Goal: Transaction & Acquisition: Purchase product/service

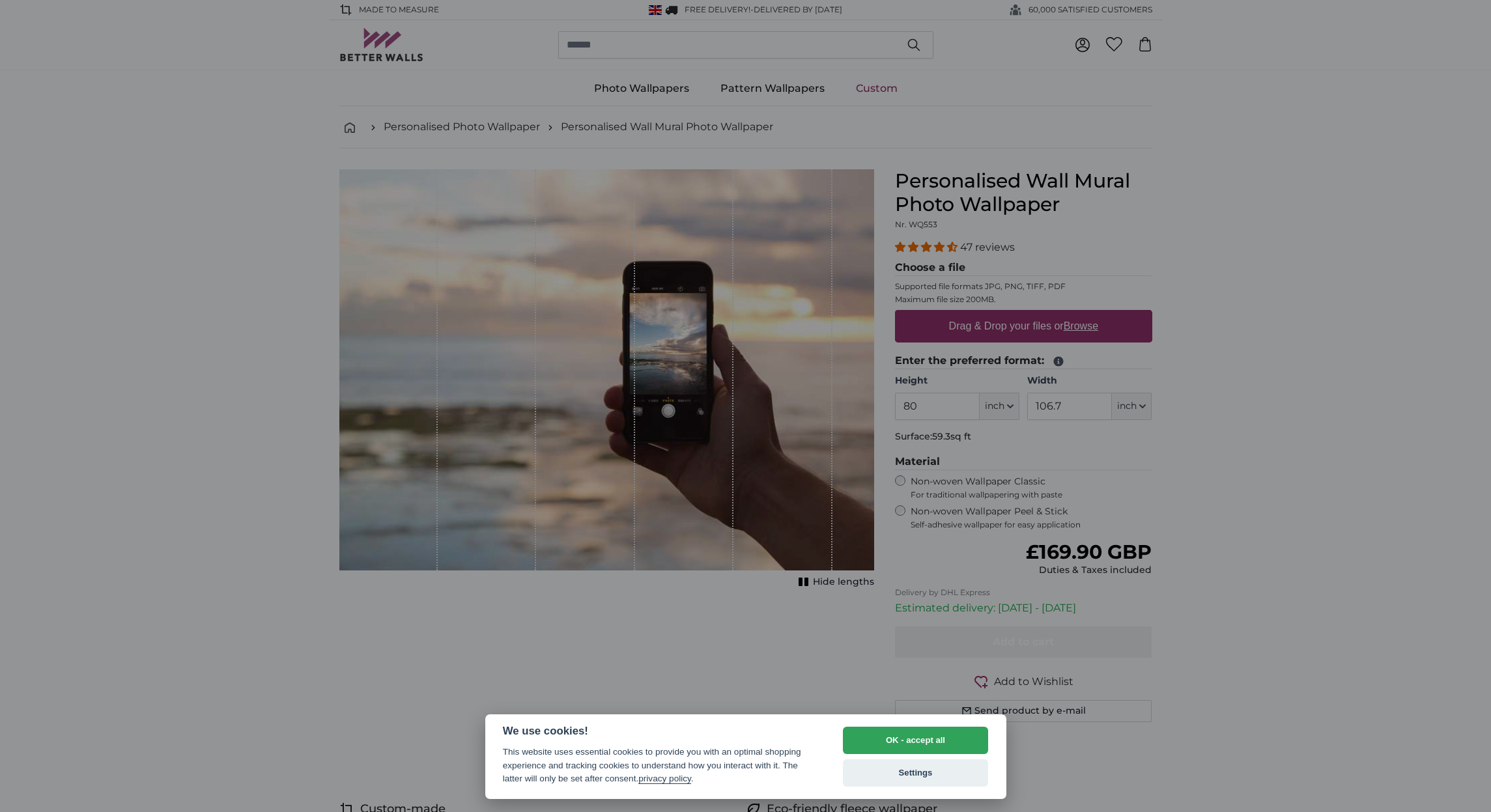
click at [1011, 407] on div at bounding box center [745, 406] width 1491 height 812
drag, startPoint x: 900, startPoint y: 736, endPoint x: 930, endPoint y: 686, distance: 58.3
click at [900, 736] on button "OK - accept all" at bounding box center [916, 740] width 146 height 27
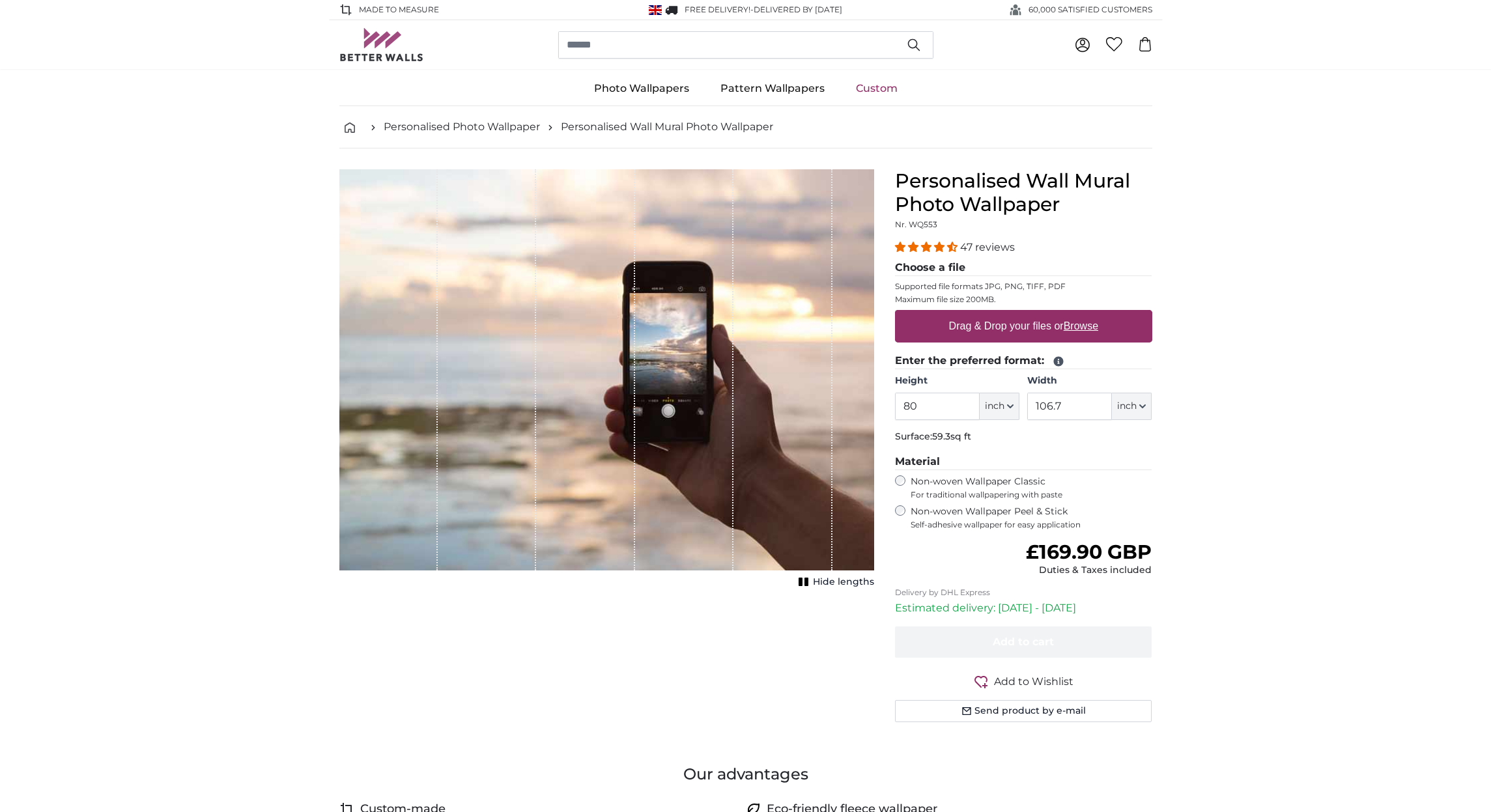
click at [1010, 403] on icon "button" at bounding box center [1010, 406] width 6 height 6
click at [997, 440] on link "Centimeter (cm)" at bounding box center [999, 440] width 114 height 24
type input "203.2"
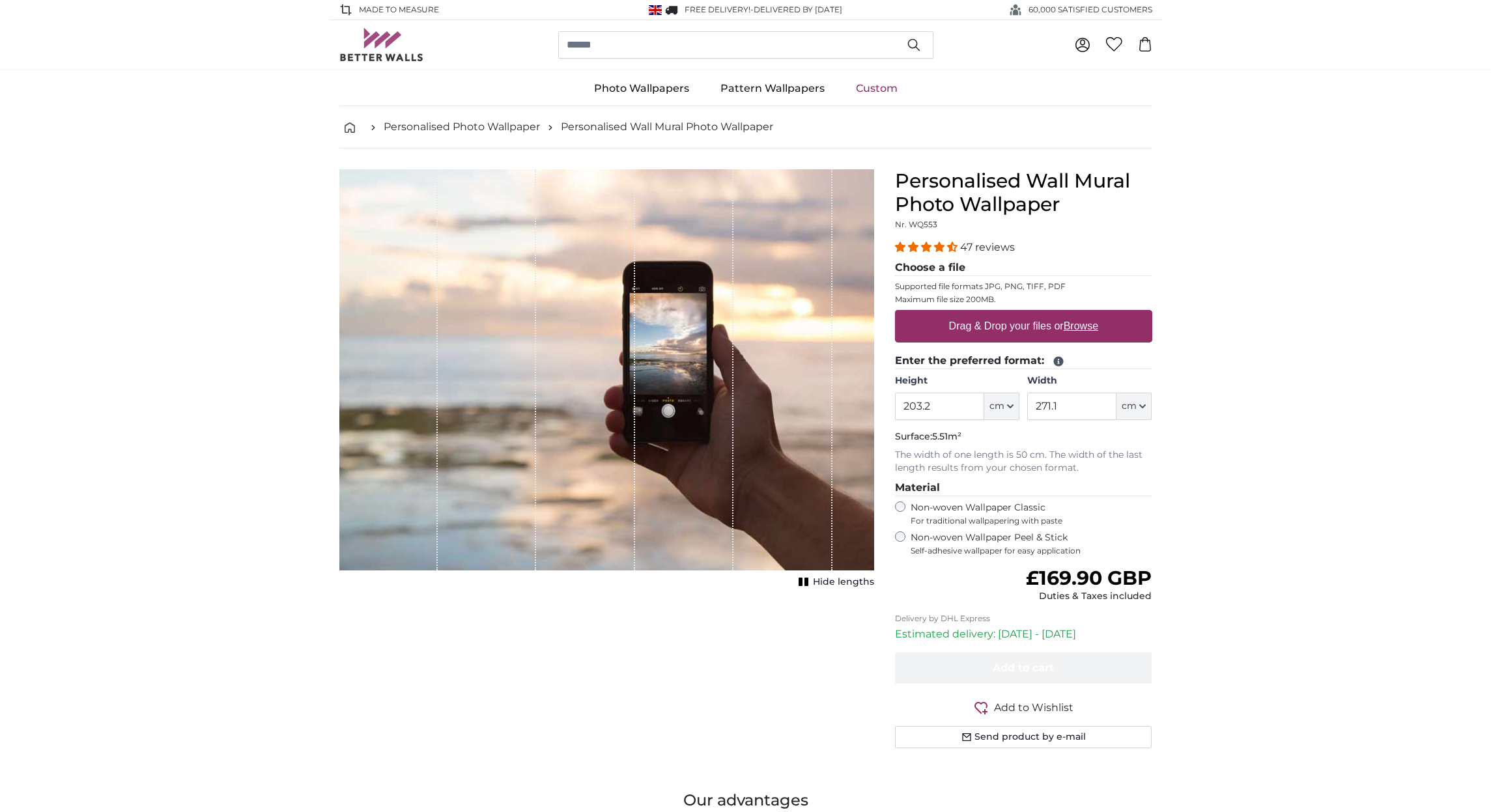
click at [1143, 403] on icon "button" at bounding box center [1142, 406] width 6 height 6
drag, startPoint x: 1066, startPoint y: 405, endPoint x: 1085, endPoint y: 409, distance: 19.4
click at [1067, 405] on input "271.1" at bounding box center [1071, 406] width 89 height 27
type input "2"
type input "300"
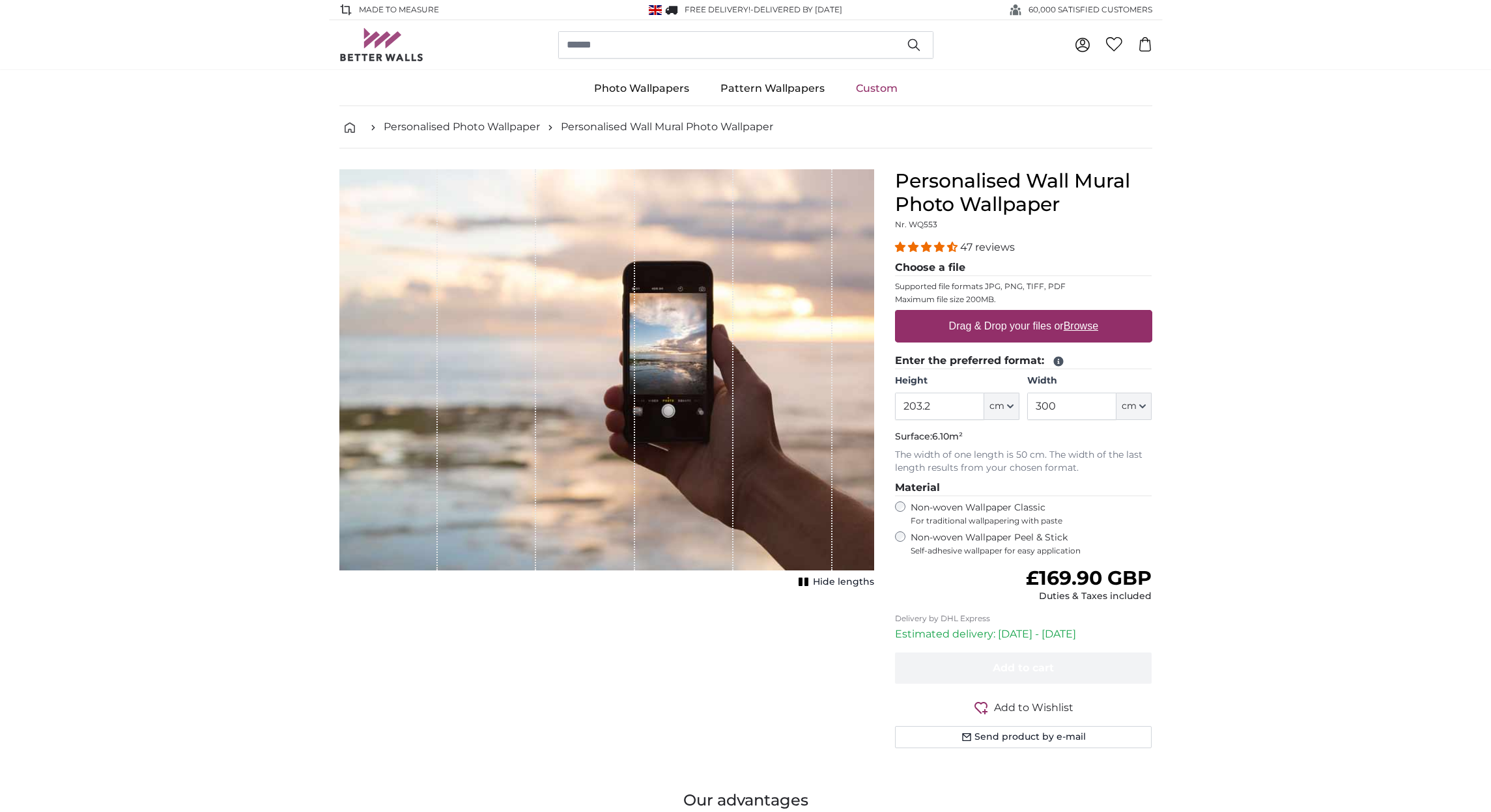
click at [938, 405] on input "203.2" at bounding box center [939, 406] width 89 height 27
type input "200"
click at [1074, 407] on input "300" at bounding box center [1071, 406] width 89 height 27
type input "3"
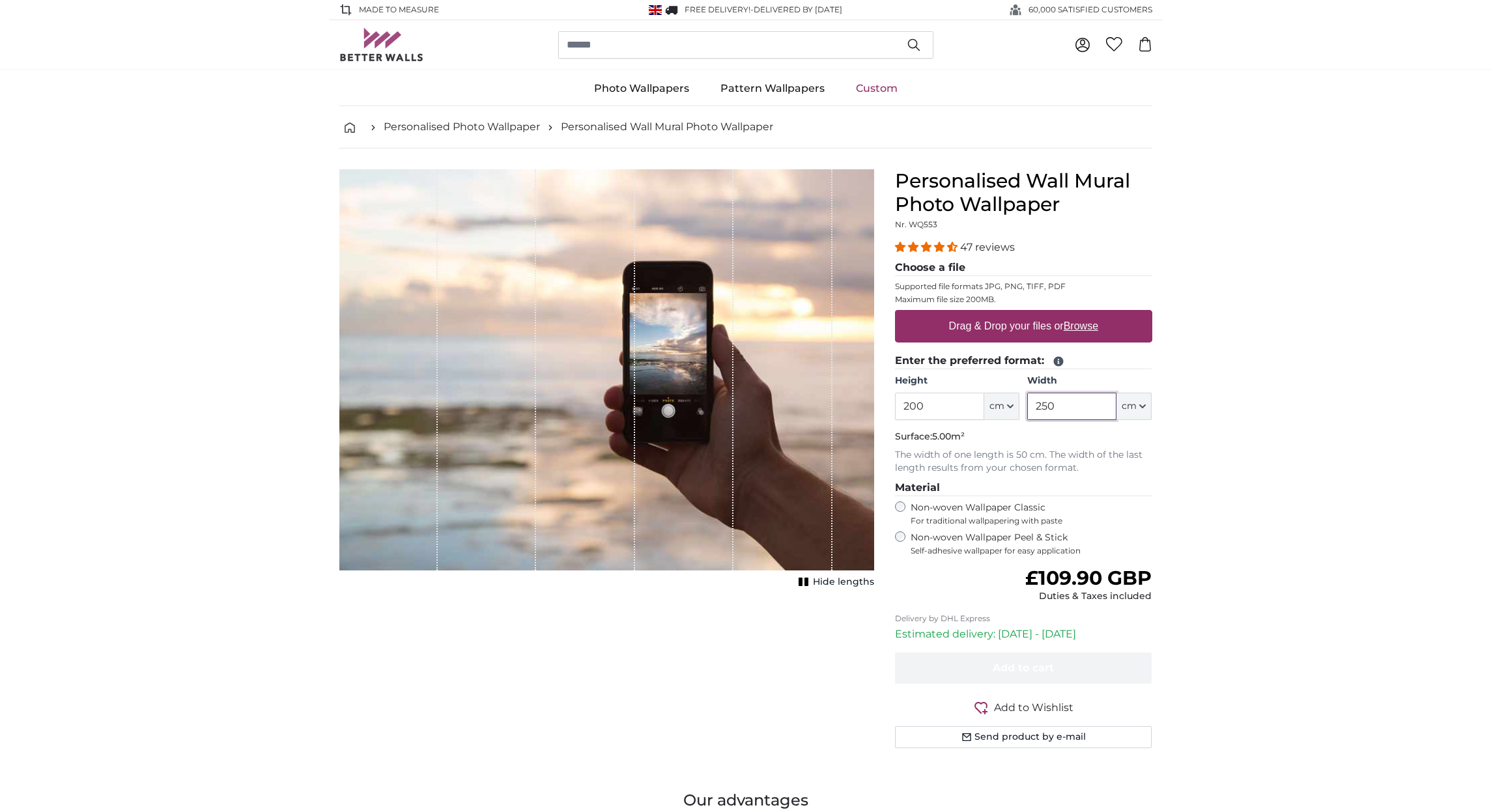
type input "250"
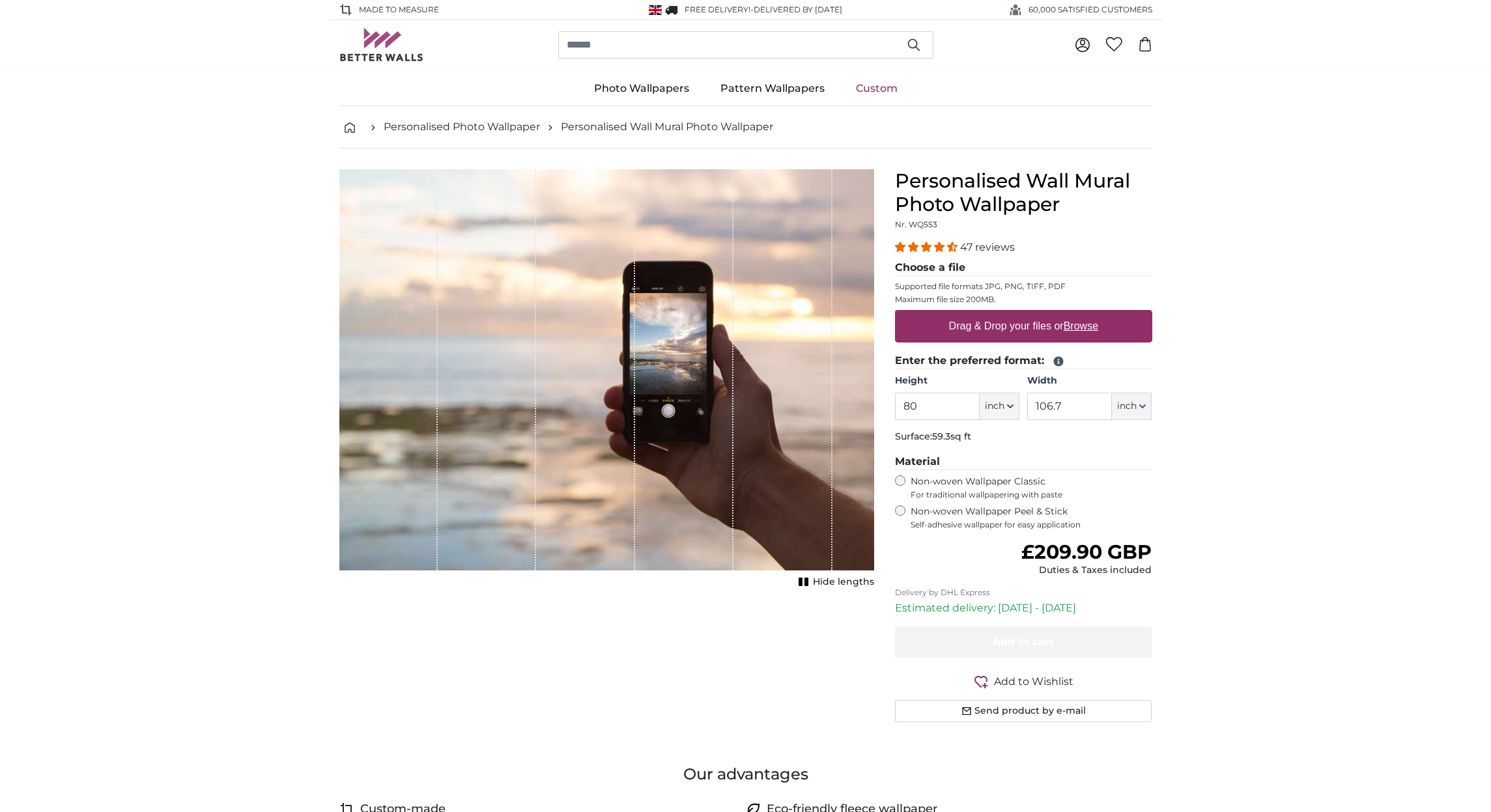
drag, startPoint x: 920, startPoint y: 407, endPoint x: 978, endPoint y: 407, distance: 58.0
click at [920, 407] on input "80" at bounding box center [937, 406] width 84 height 27
type input "8"
click at [1011, 400] on button "inch" at bounding box center [1000, 406] width 40 height 27
click at [989, 442] on link "Centimeter (cm)" at bounding box center [999, 440] width 114 height 24
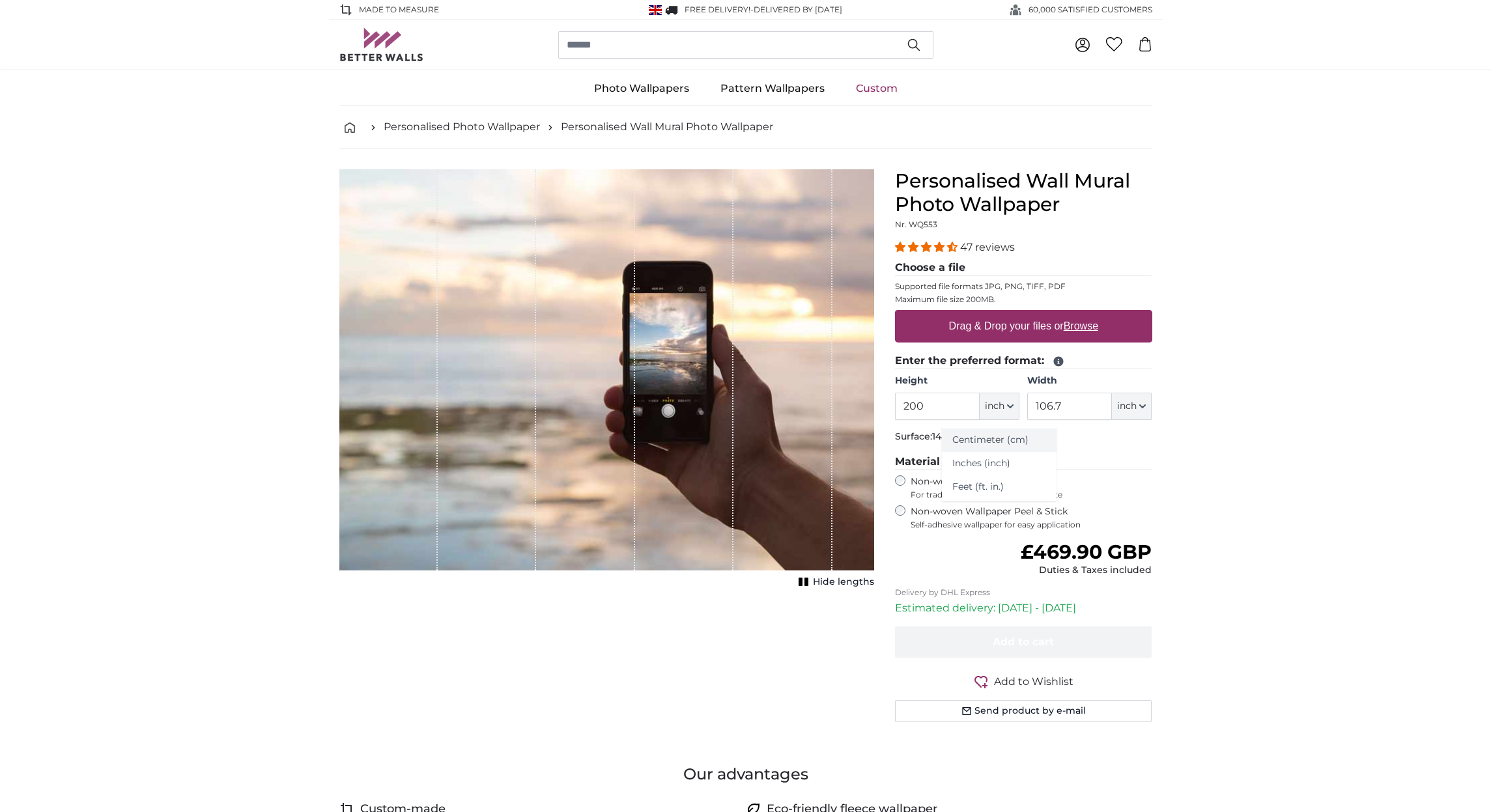
type input "203.2"
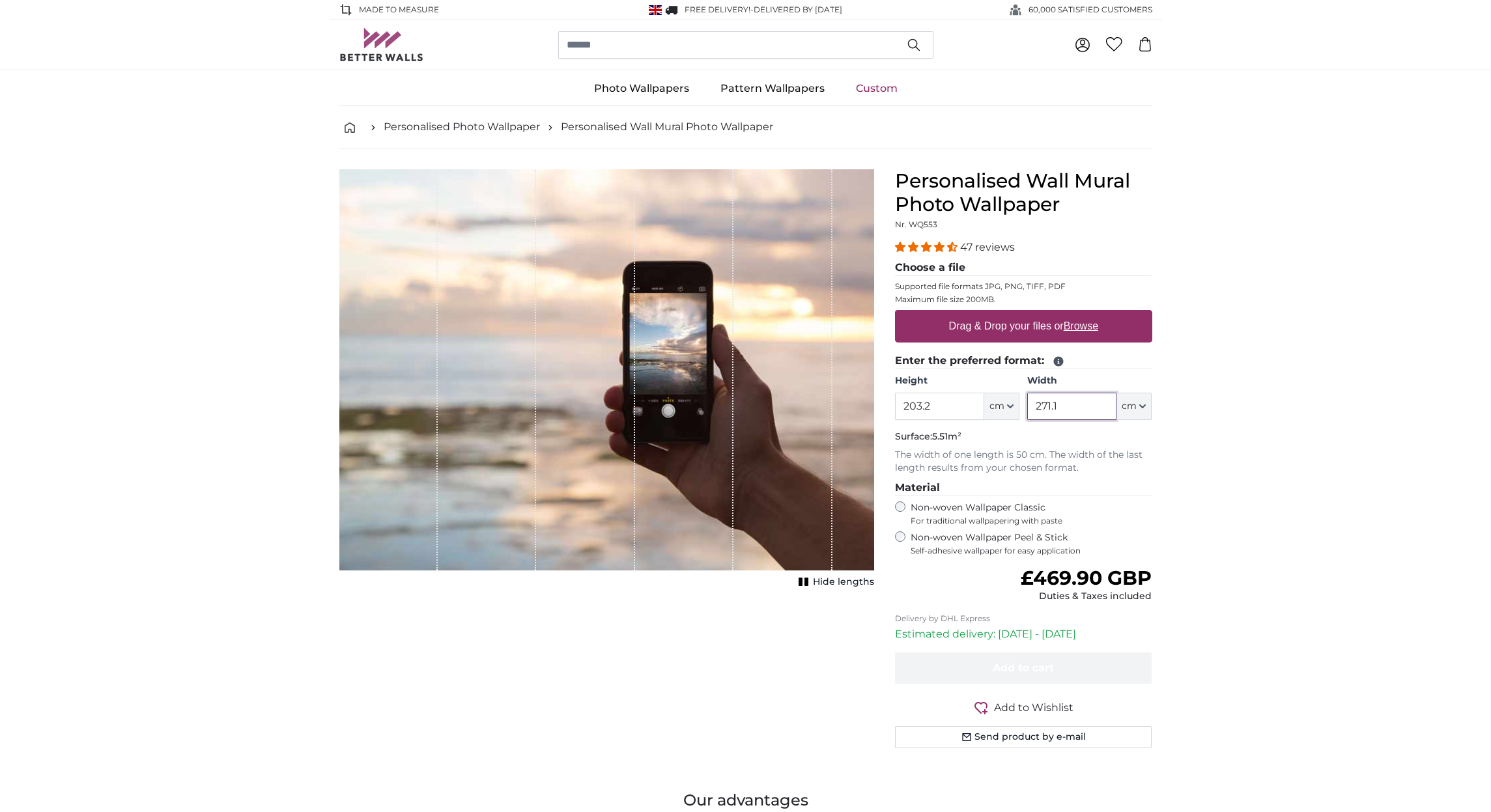
drag, startPoint x: 1073, startPoint y: 405, endPoint x: 1092, endPoint y: 401, distance: 19.4
click at [1074, 405] on input "271.1" at bounding box center [1071, 406] width 89 height 27
type input "2"
type input "300"
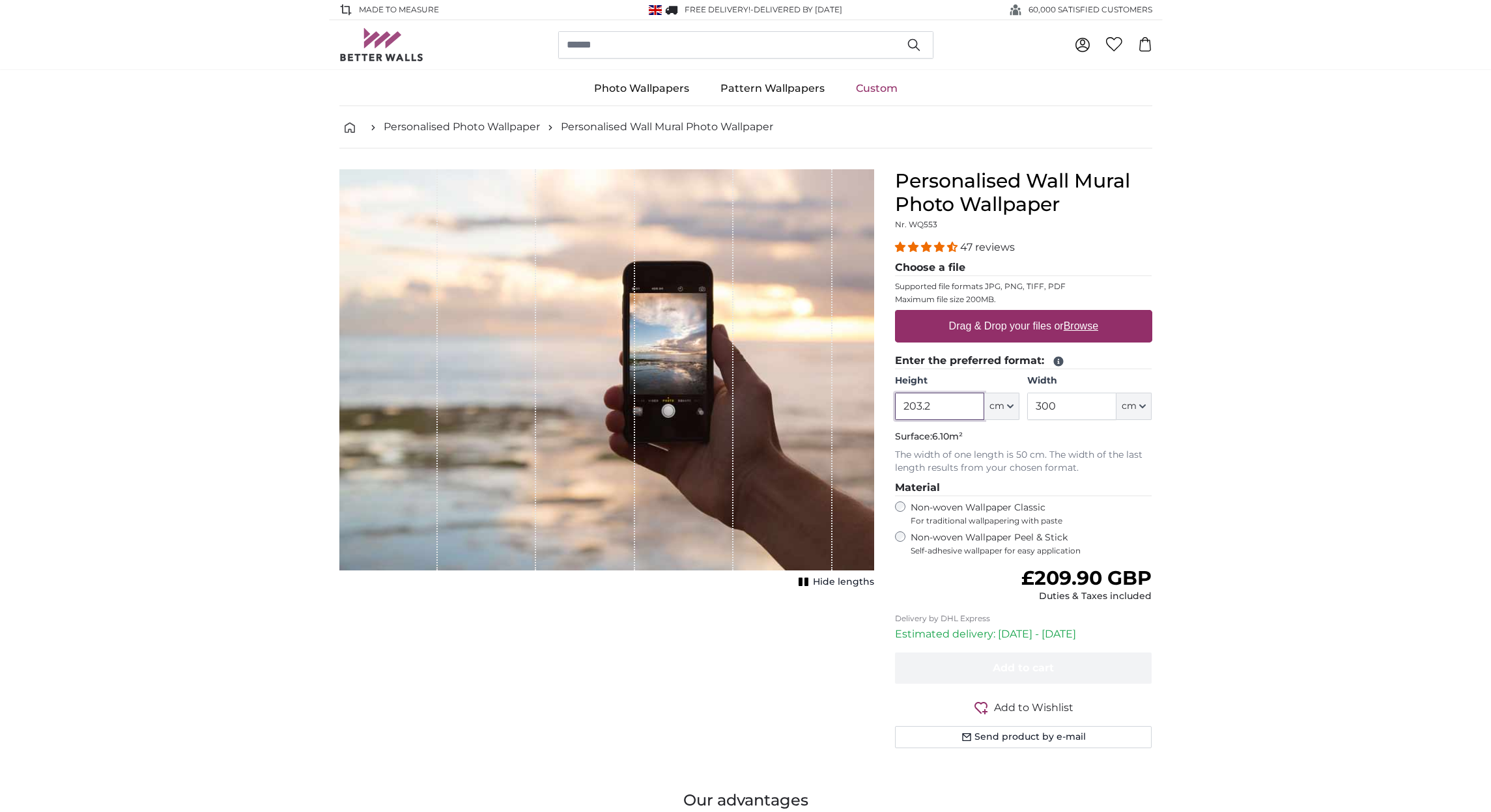
drag, startPoint x: 933, startPoint y: 396, endPoint x: 946, endPoint y: 400, distance: 13.6
click at [934, 396] on input "203.2" at bounding box center [939, 406] width 89 height 27
type input "200"
click at [1075, 407] on input "300" at bounding box center [1071, 406] width 89 height 27
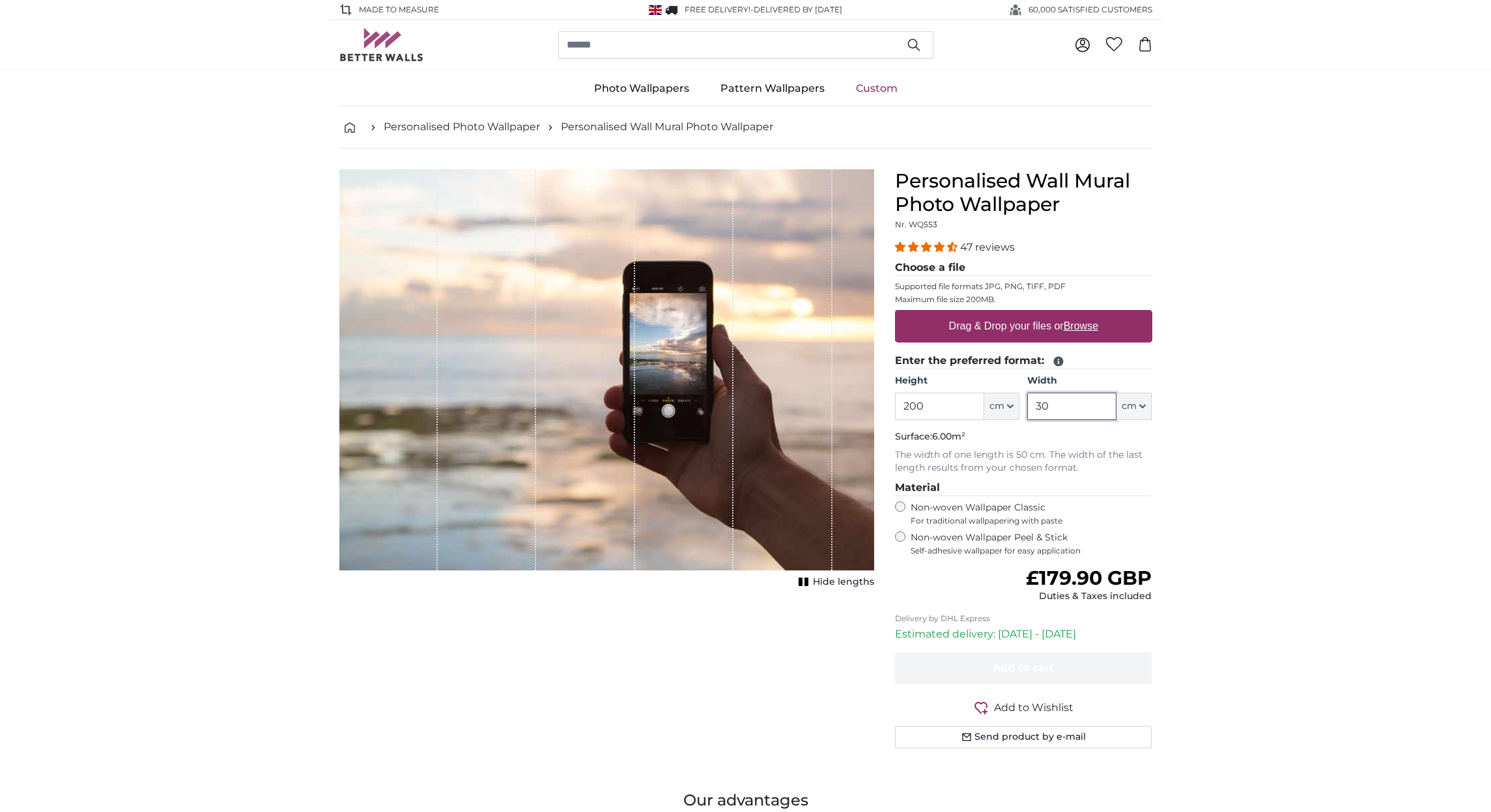
type input "3"
drag, startPoint x: 1057, startPoint y: 405, endPoint x: 1158, endPoint y: 411, distance: 101.2
click at [1065, 405] on input "275" at bounding box center [1071, 406] width 89 height 27
type input "250"
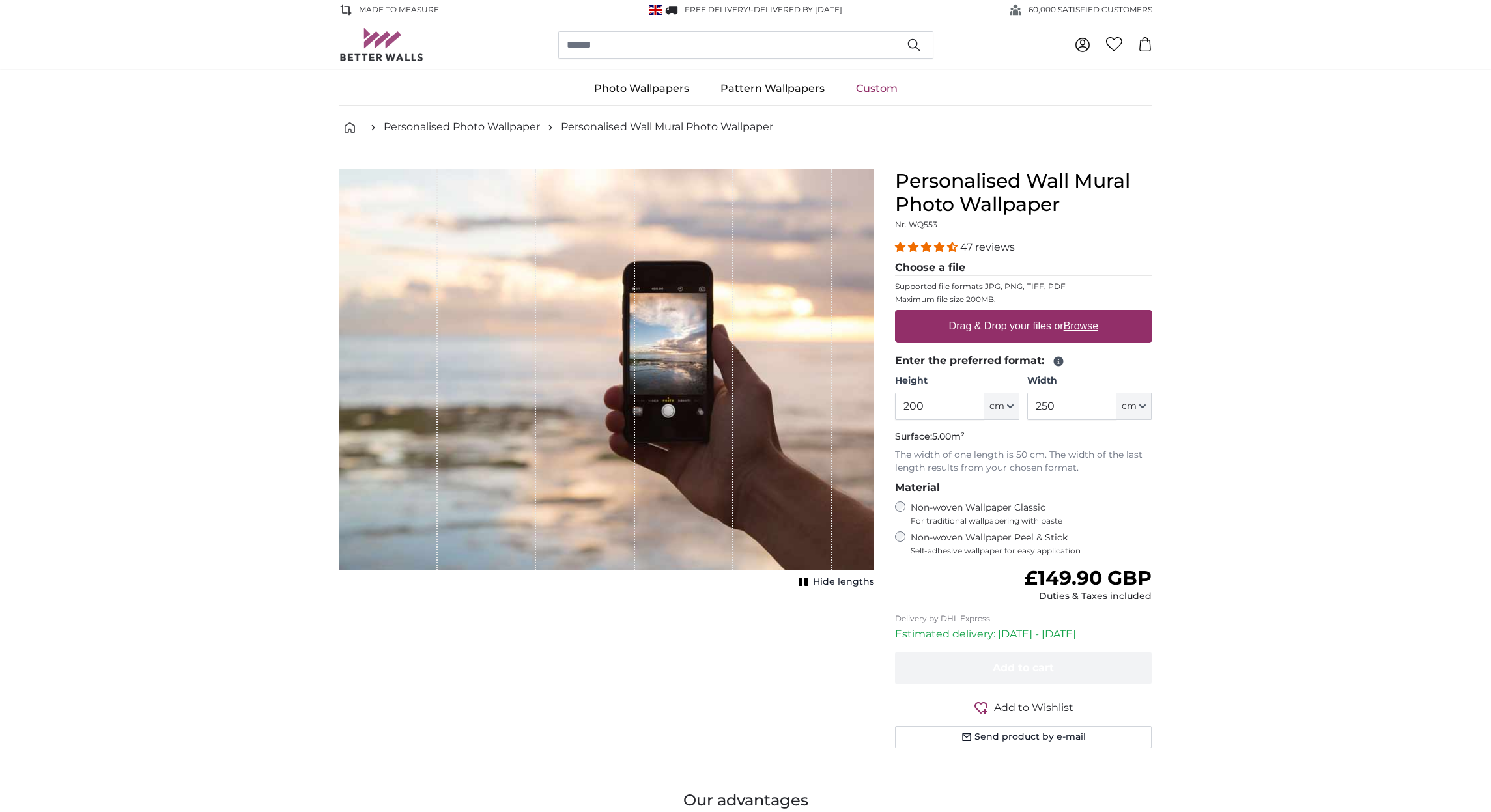
click at [1011, 323] on label "Drag & Drop your files or Browse" at bounding box center [1023, 326] width 159 height 26
click at [1011, 314] on input "Drag & Drop your files or Browse" at bounding box center [1023, 312] width 257 height 4
click at [1053, 323] on label "Drag & Drop your files or Browse" at bounding box center [1023, 326] width 159 height 26
click at [1053, 314] on input "Drag & Drop your files or Browse" at bounding box center [1023, 312] width 257 height 4
type input "**********"
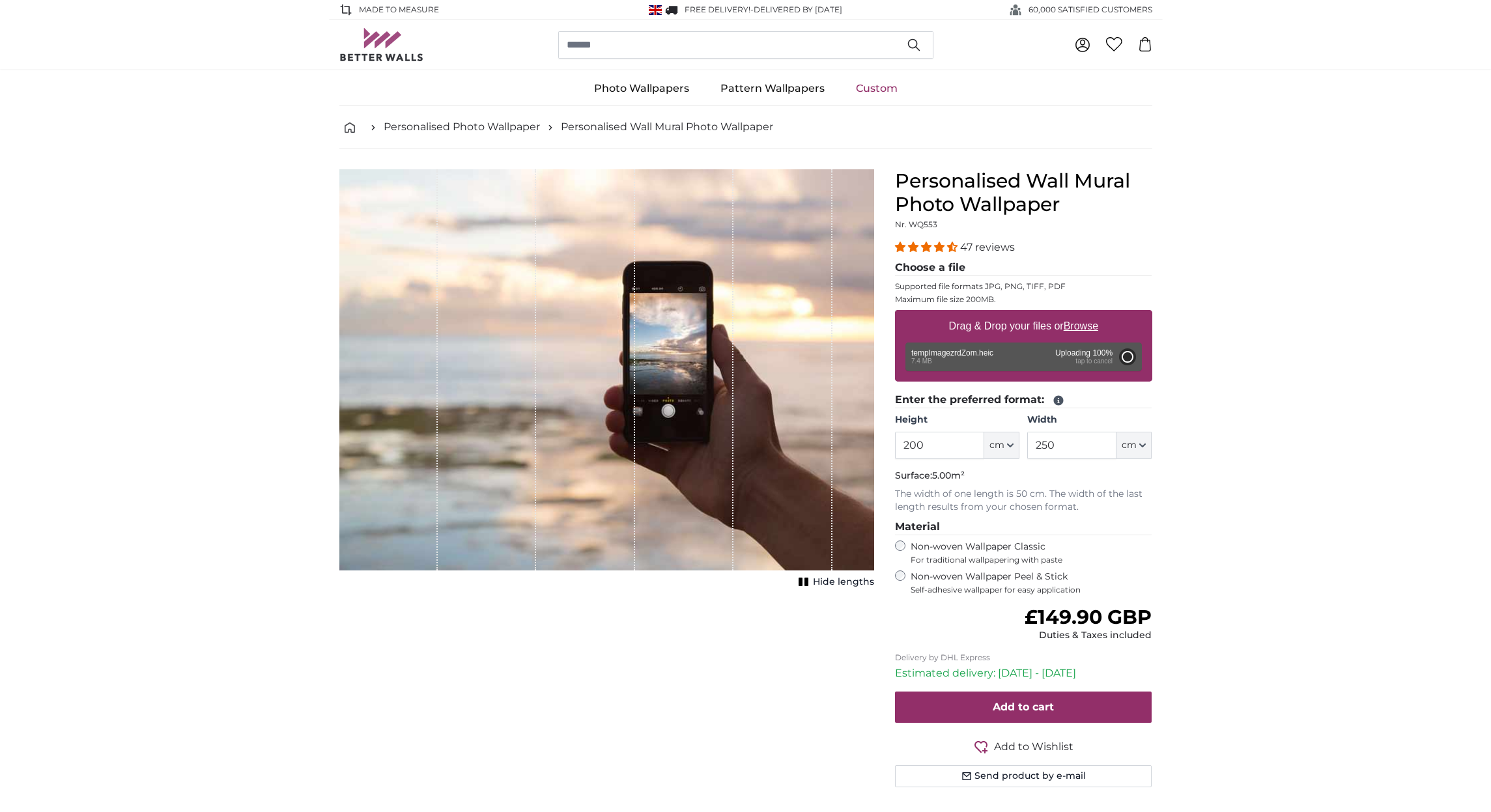
type input "300"
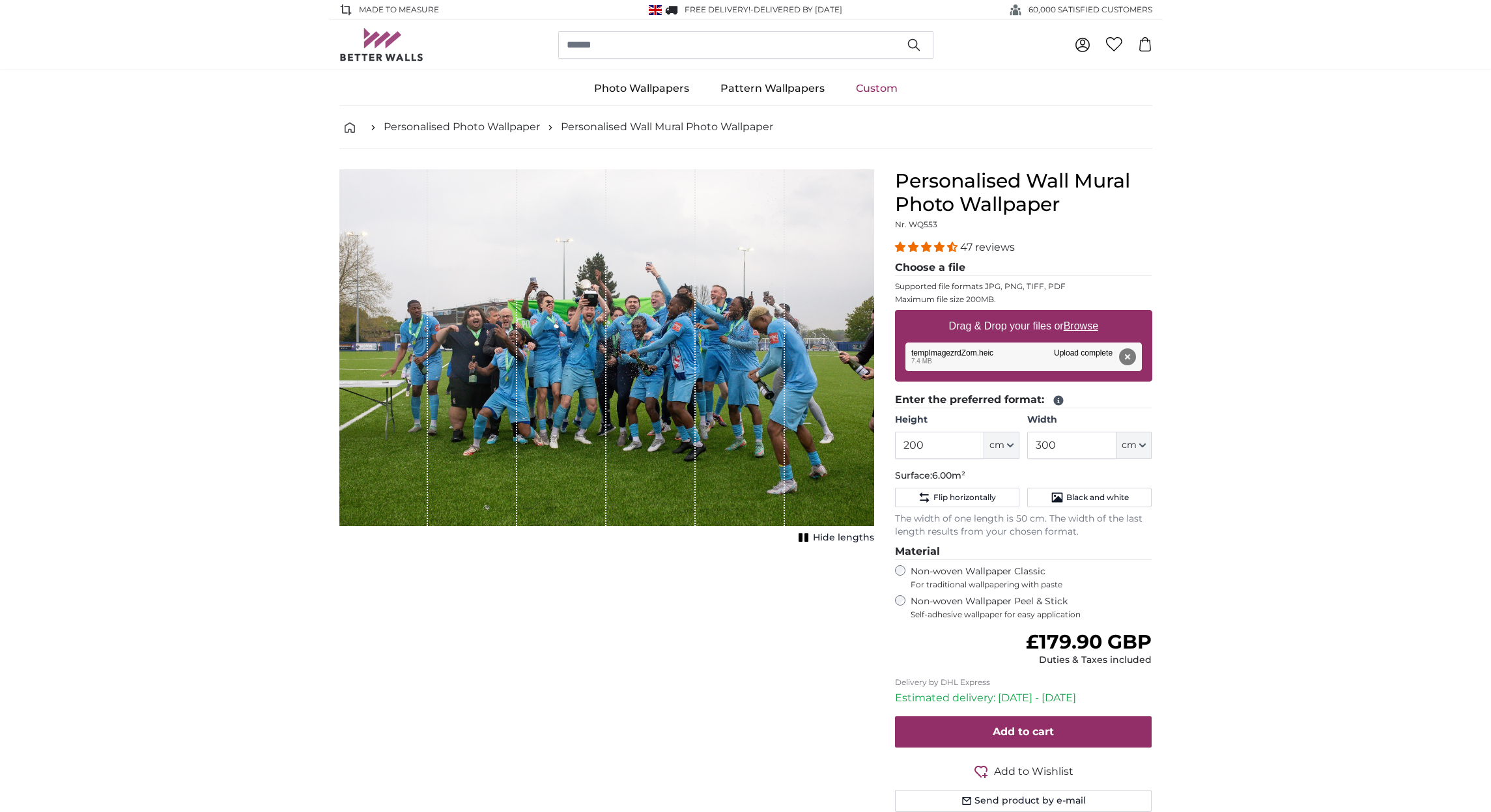
click at [675, 402] on div "1 of 1" at bounding box center [651, 347] width 89 height 357
drag, startPoint x: 687, startPoint y: 404, endPoint x: 732, endPoint y: 444, distance: 60.2
click at [732, 444] on div "1 of 1" at bounding box center [607, 347] width 535 height 357
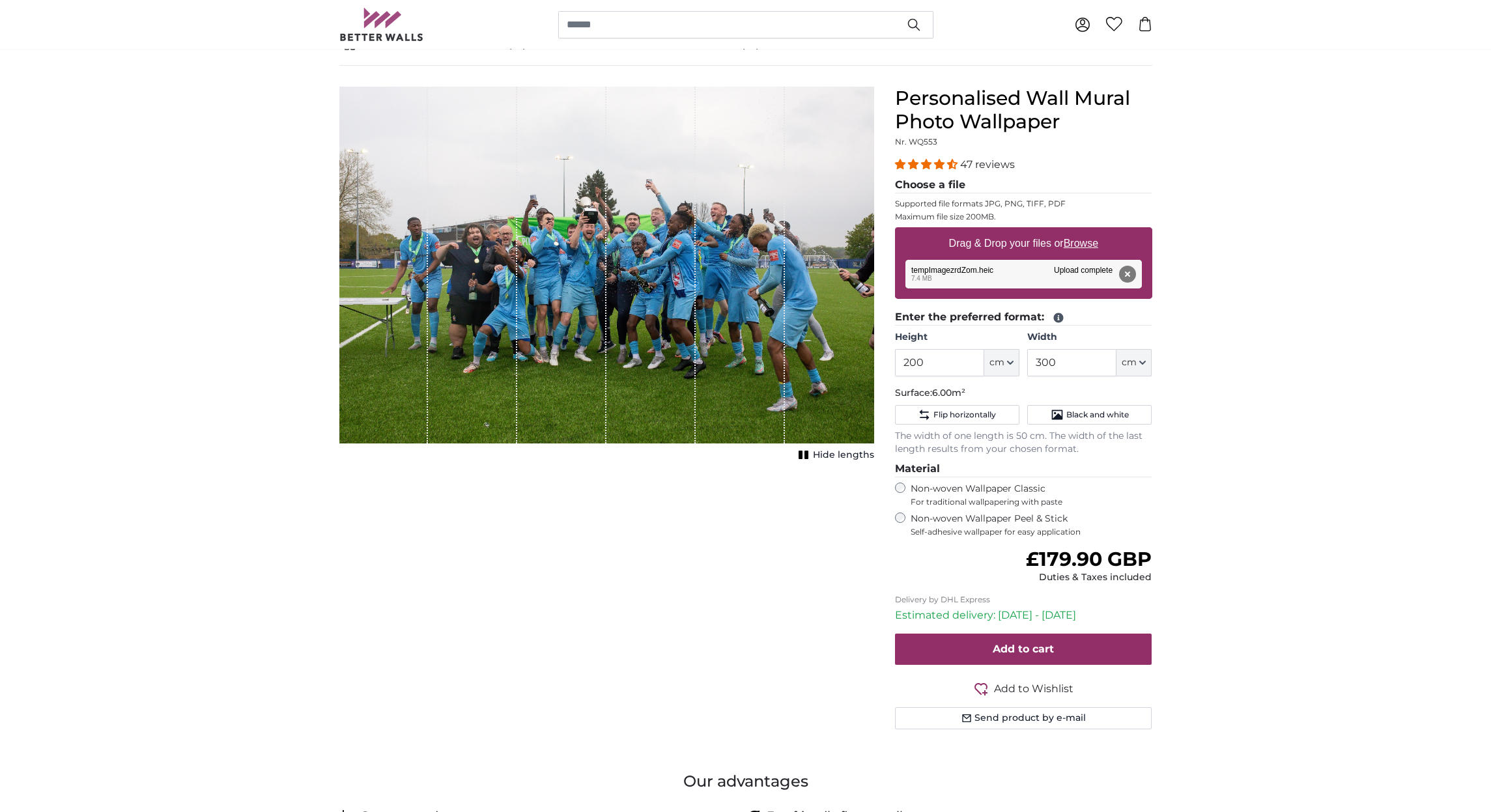
scroll to position [27, 0]
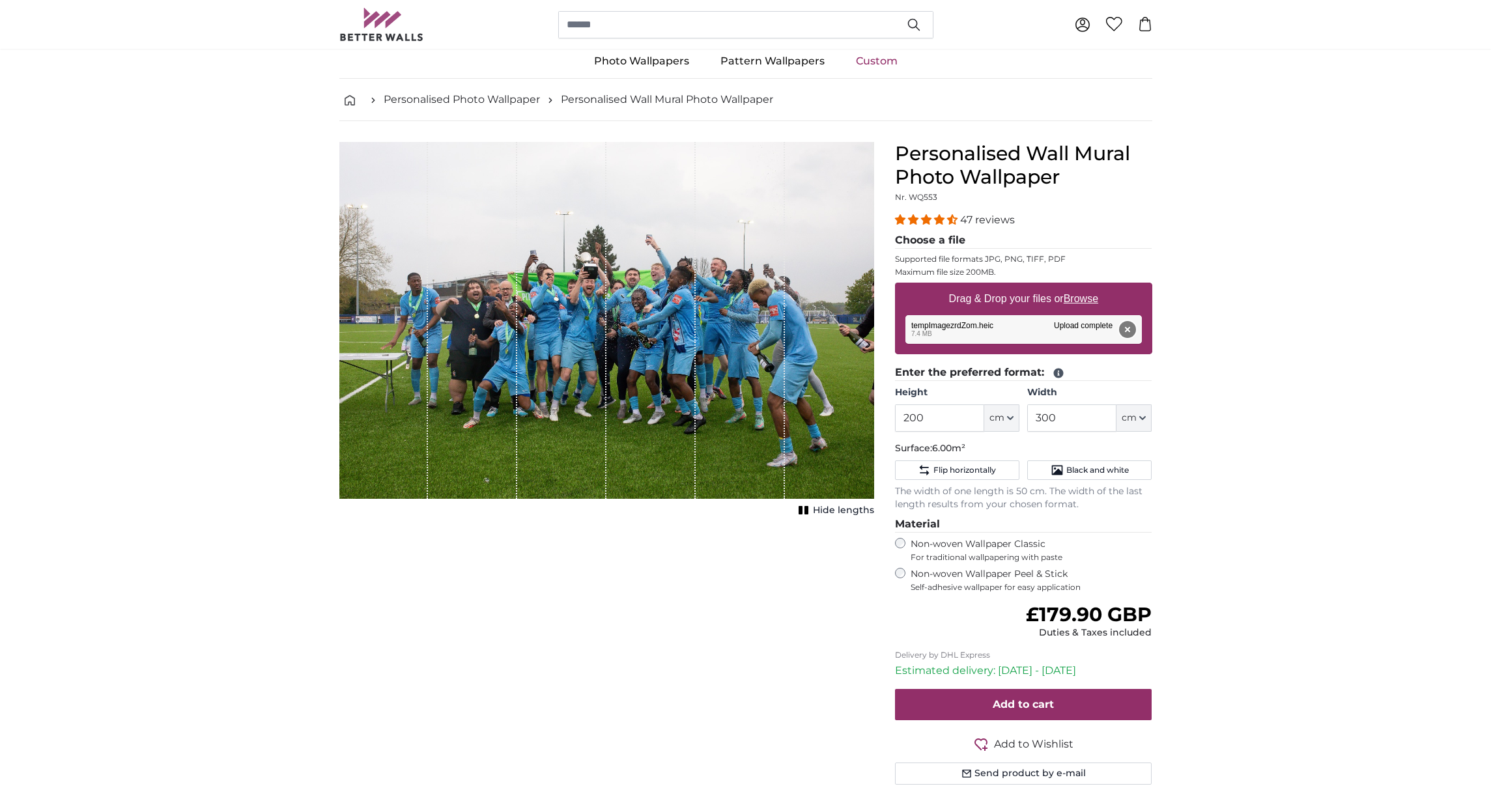
click at [1124, 326] on button "Remove" at bounding box center [1127, 330] width 17 height 17
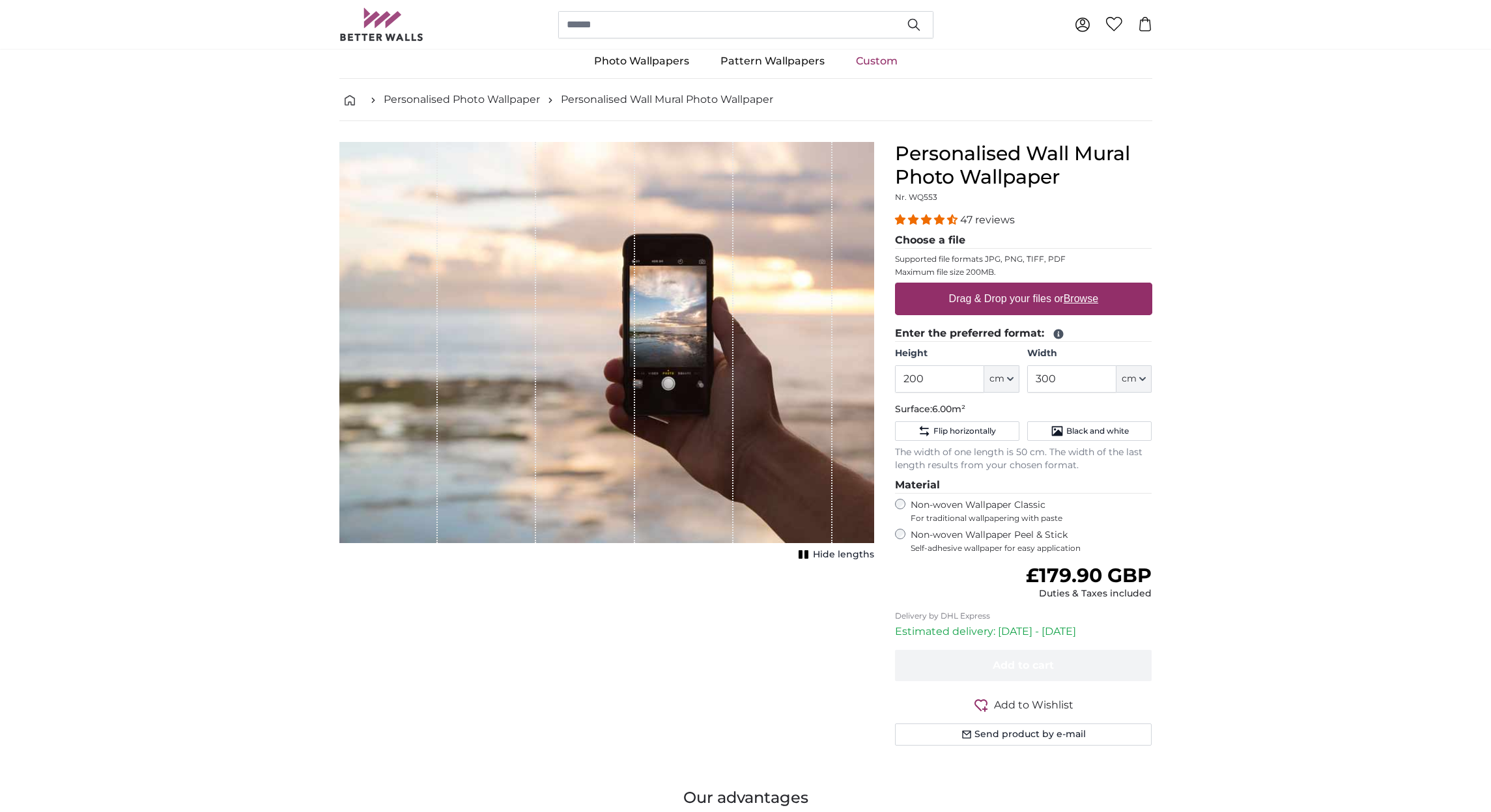
click at [1020, 295] on label "Drag & Drop your files or Browse" at bounding box center [1023, 299] width 159 height 26
click at [1020, 287] on input "Drag & Drop your files or Browse" at bounding box center [1023, 284] width 257 height 4
type input "**********"
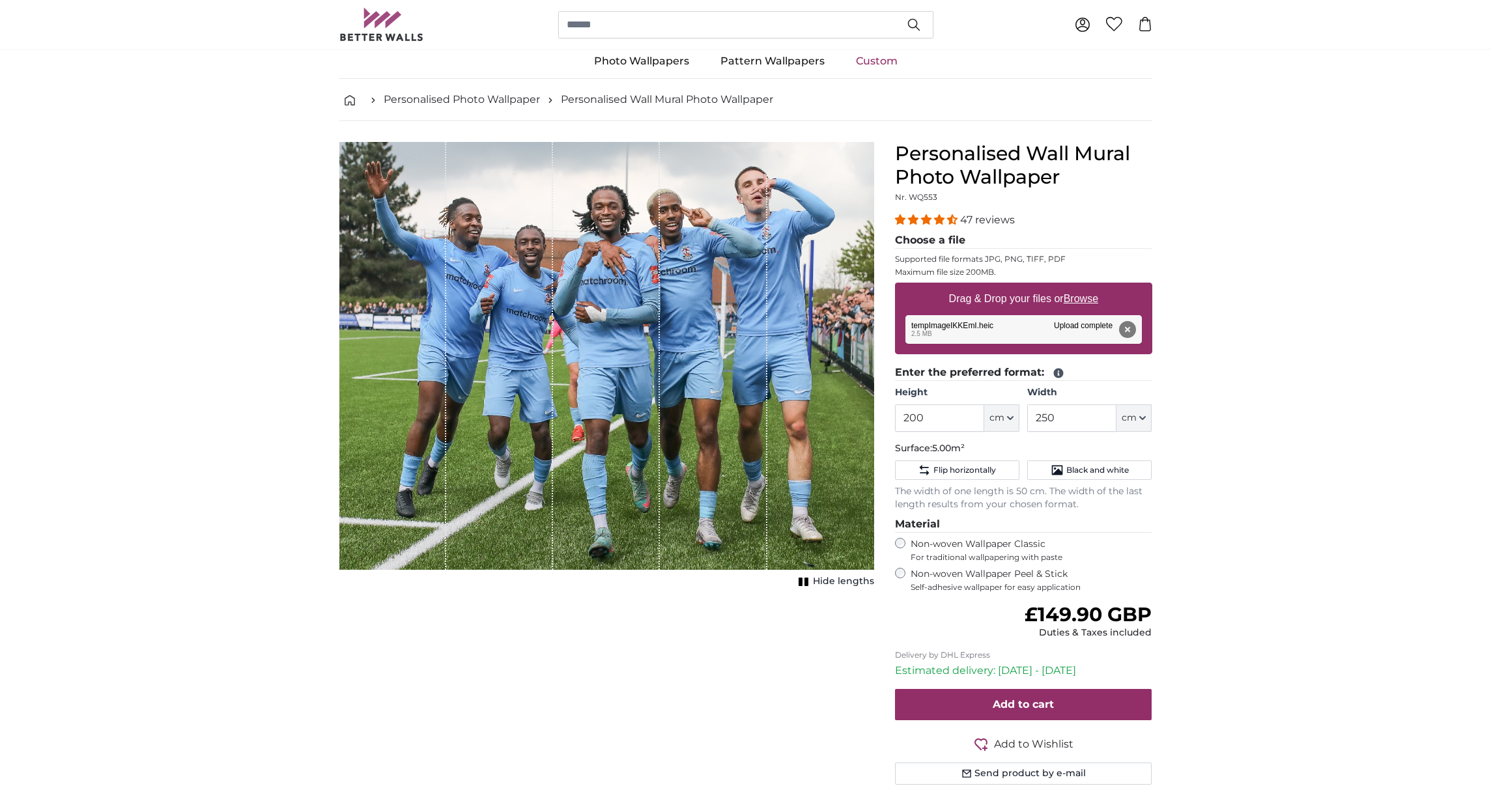
click at [805, 580] on icon "1 of 1" at bounding box center [804, 582] width 13 height 10
click at [804, 580] on rect "1 of 1" at bounding box center [801, 582] width 4 height 9
click at [1064, 417] on input "250" at bounding box center [1071, 418] width 89 height 27
type input "2"
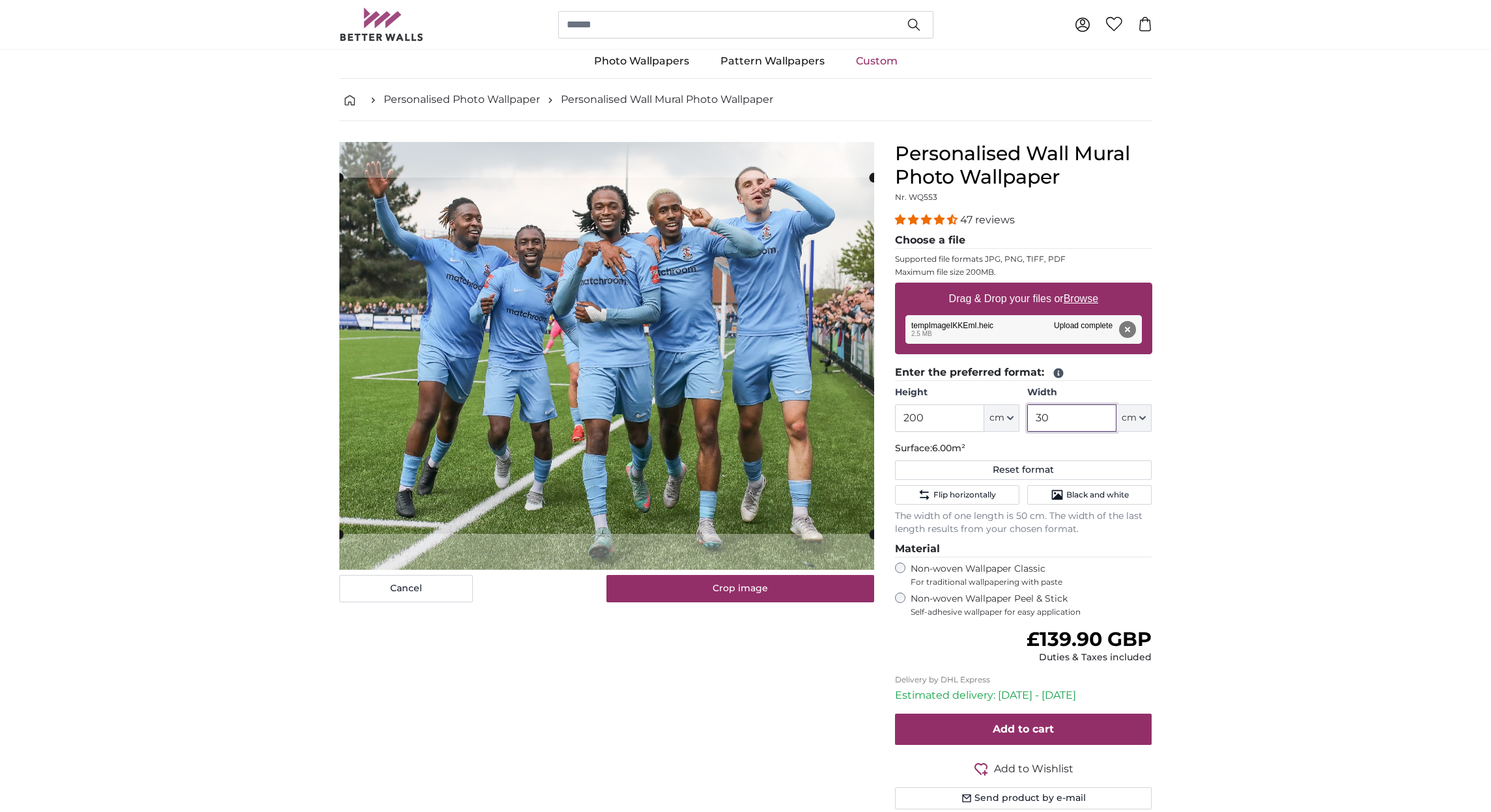
type input "3"
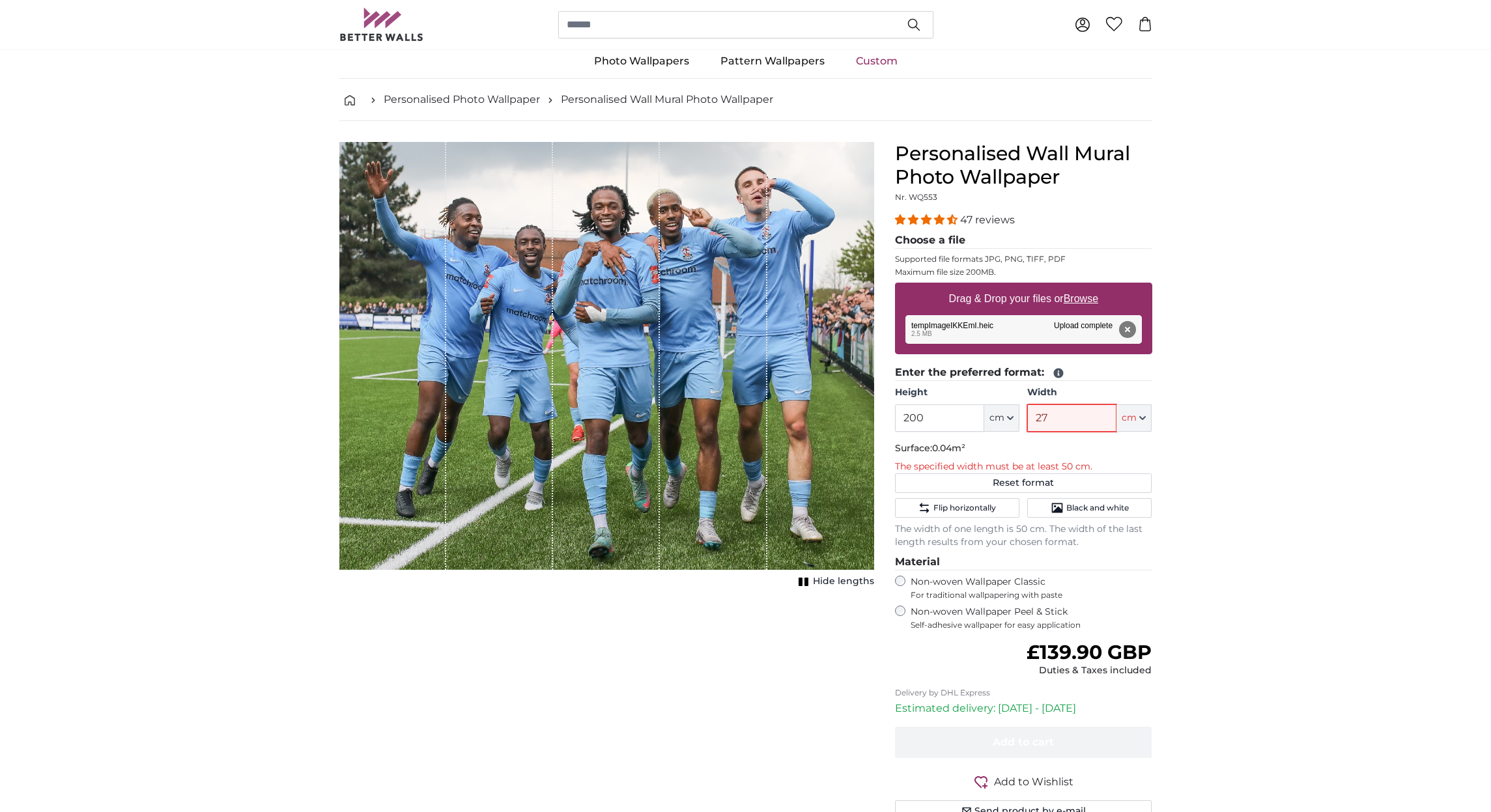
type input "275"
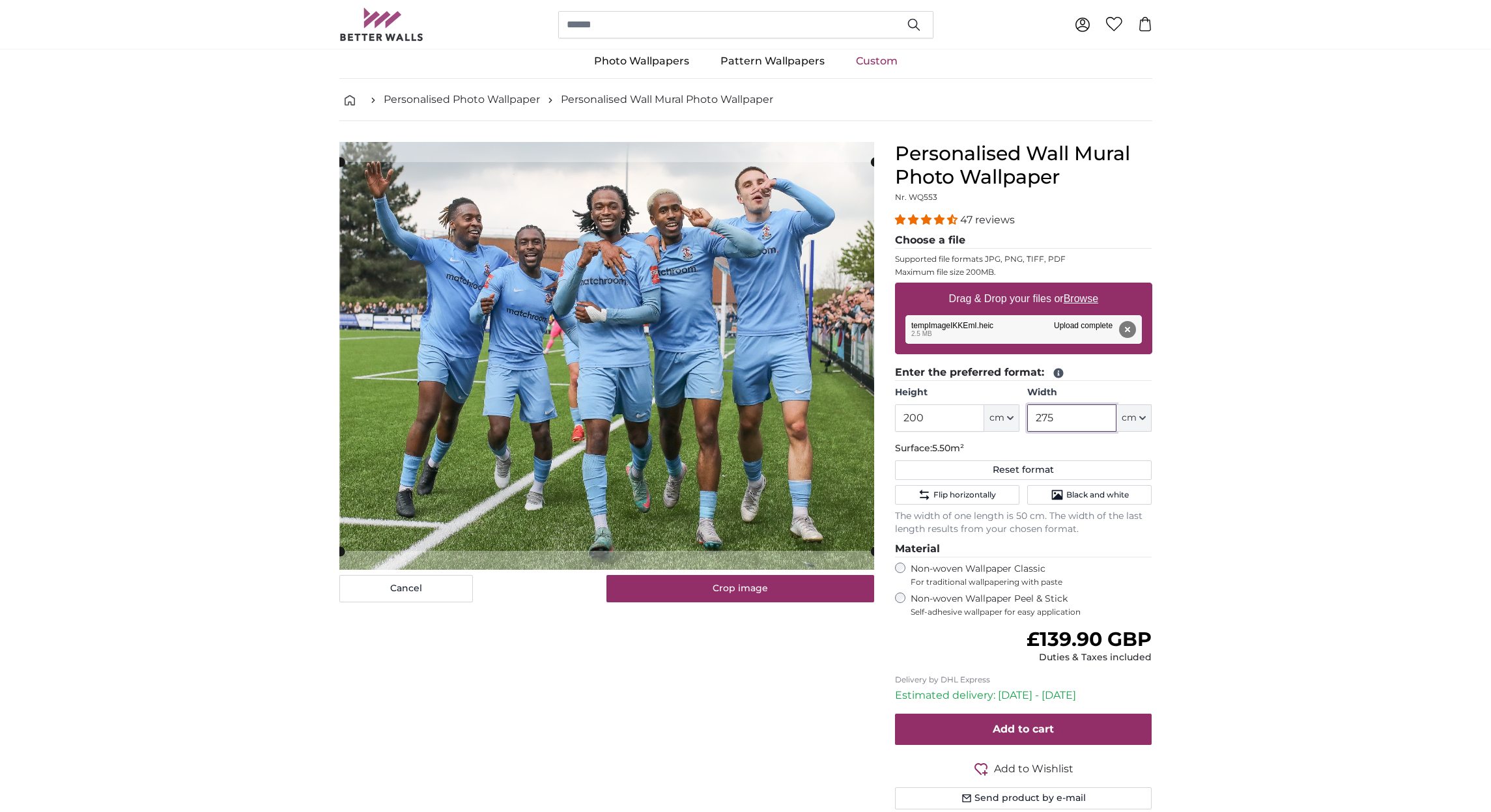
click at [662, 322] on cropper-handle at bounding box center [607, 357] width 535 height 389
type input "2"
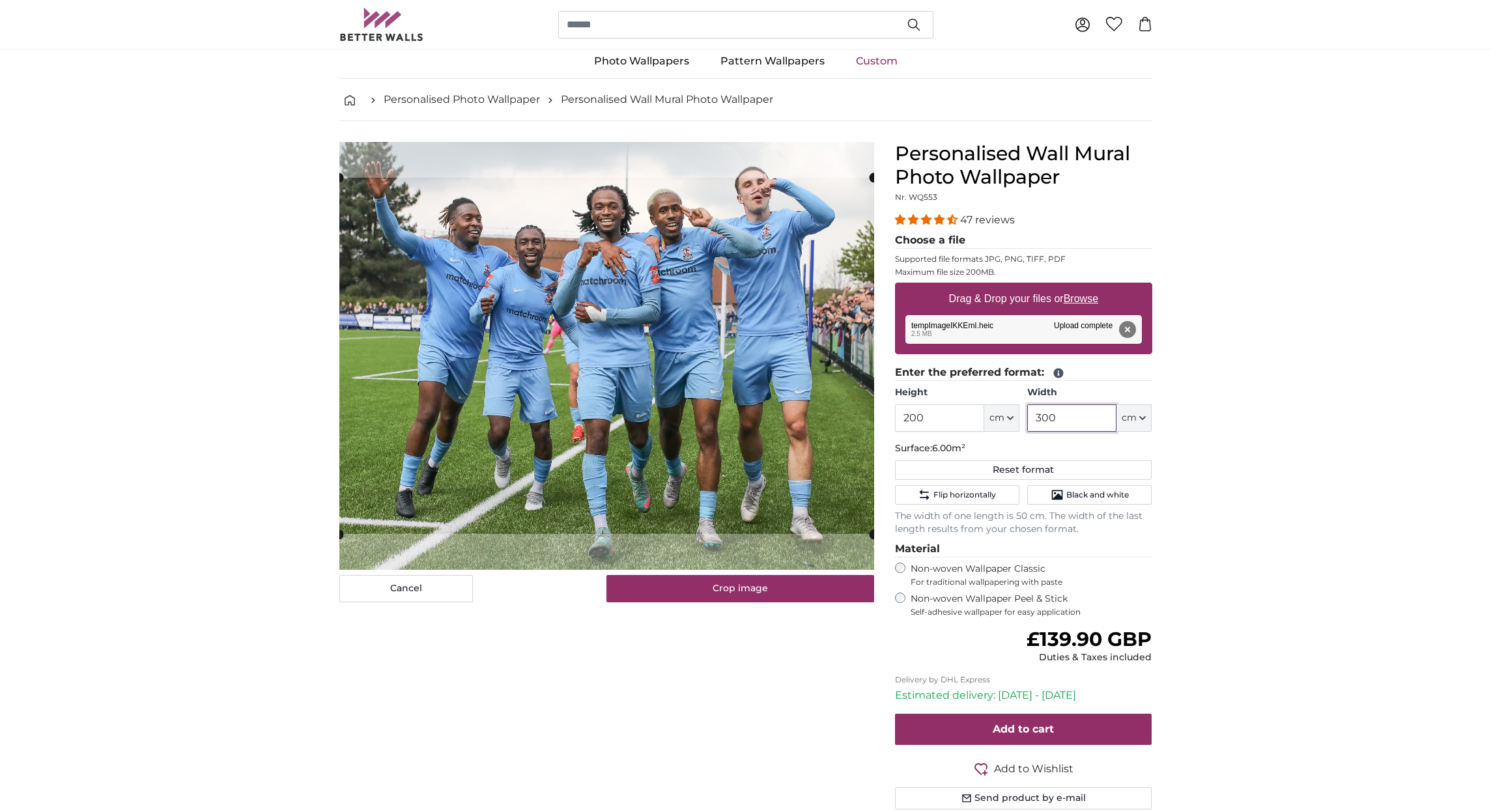
type input "300"
drag, startPoint x: 923, startPoint y: 416, endPoint x: 965, endPoint y: 415, distance: 42.0
click at [930, 416] on input "200" at bounding box center [939, 418] width 89 height 27
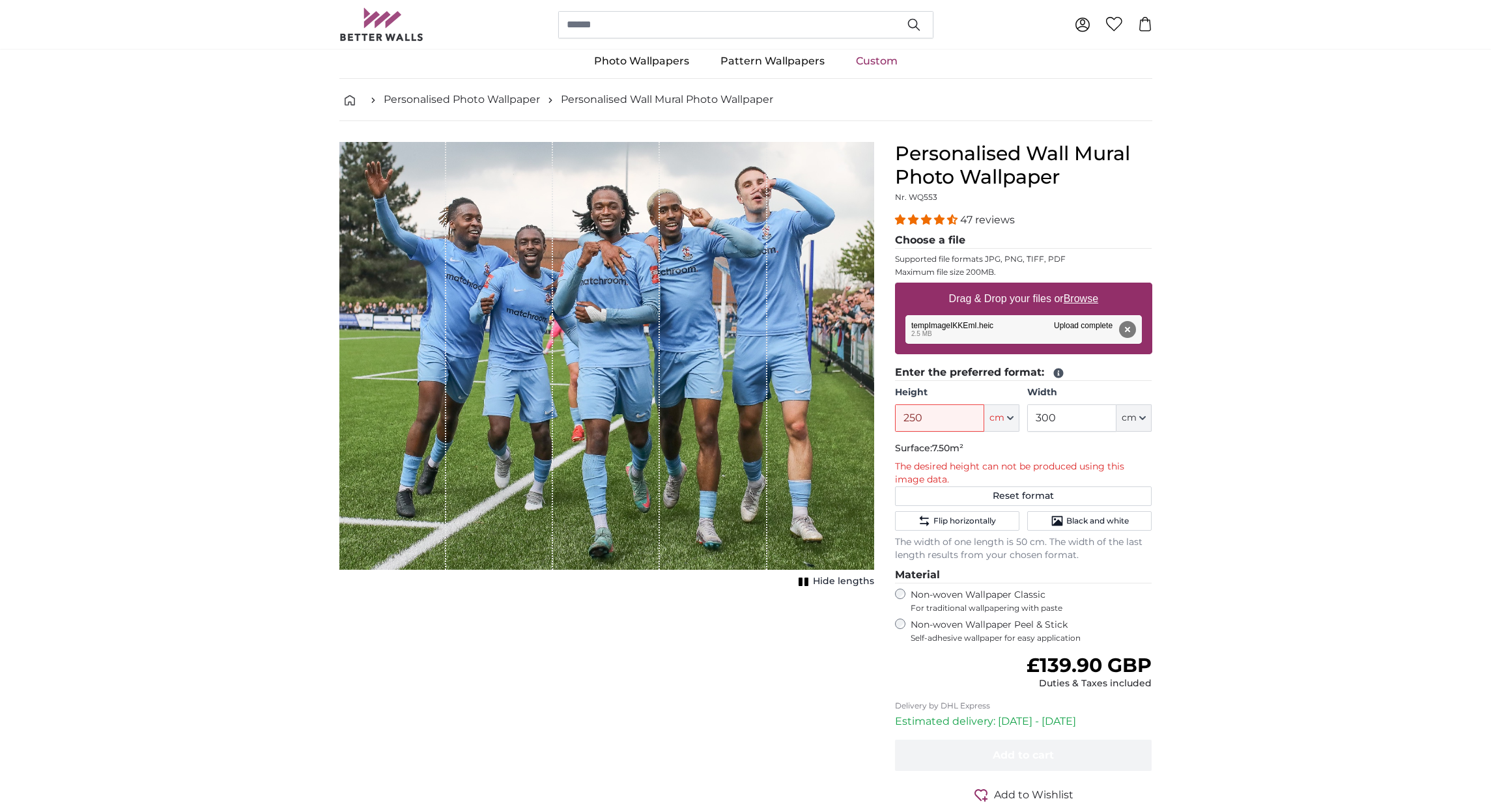
click at [932, 417] on input "250" at bounding box center [939, 418] width 89 height 27
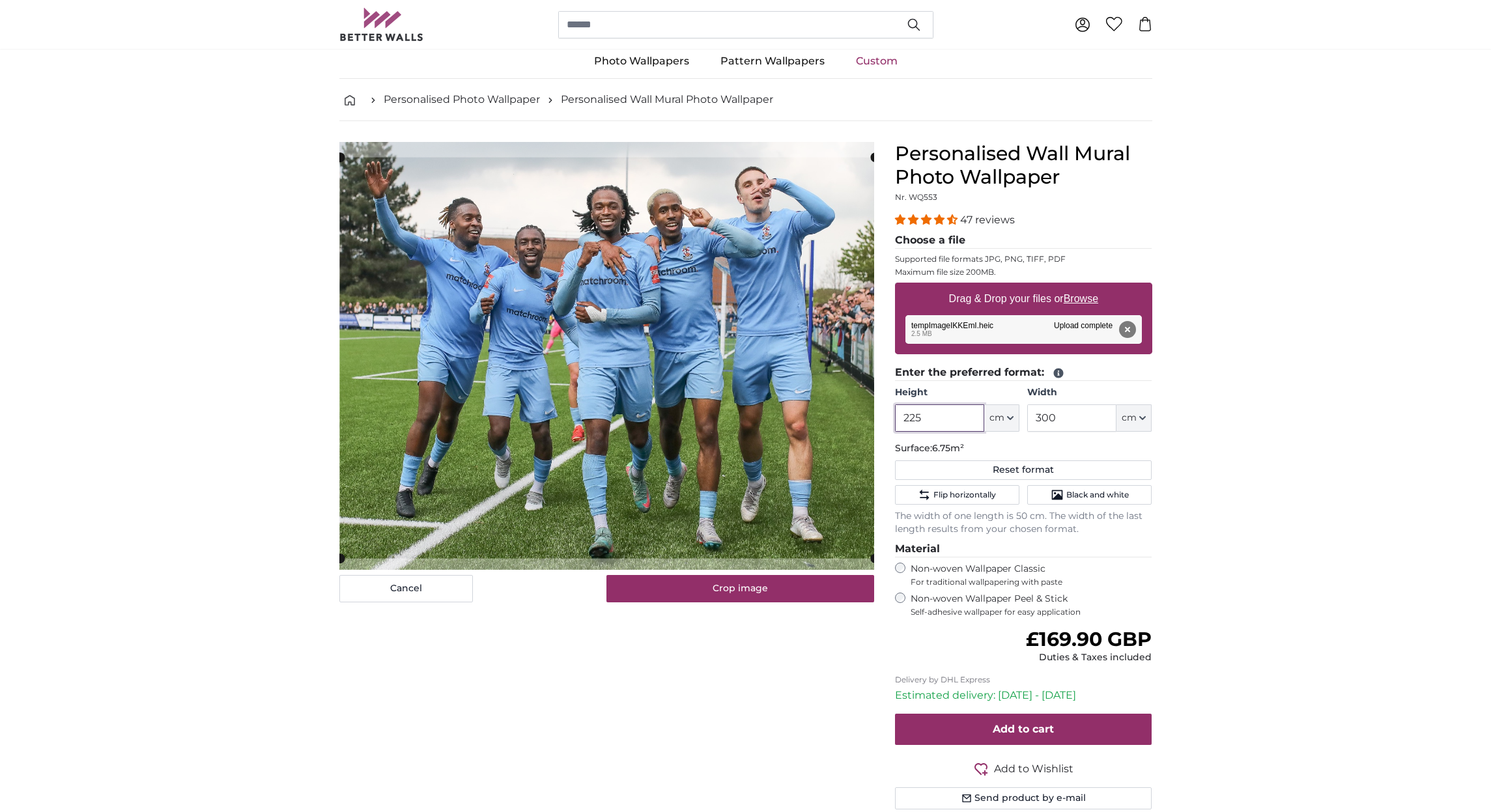
scroll to position [26, 0]
click at [650, 418] on cropper-handle at bounding box center [607, 358] width 535 height 401
type input "225"
drag, startPoint x: 1064, startPoint y: 417, endPoint x: 1075, endPoint y: 418, distance: 11.0
click at [1065, 417] on input "300" at bounding box center [1071, 419] width 89 height 27
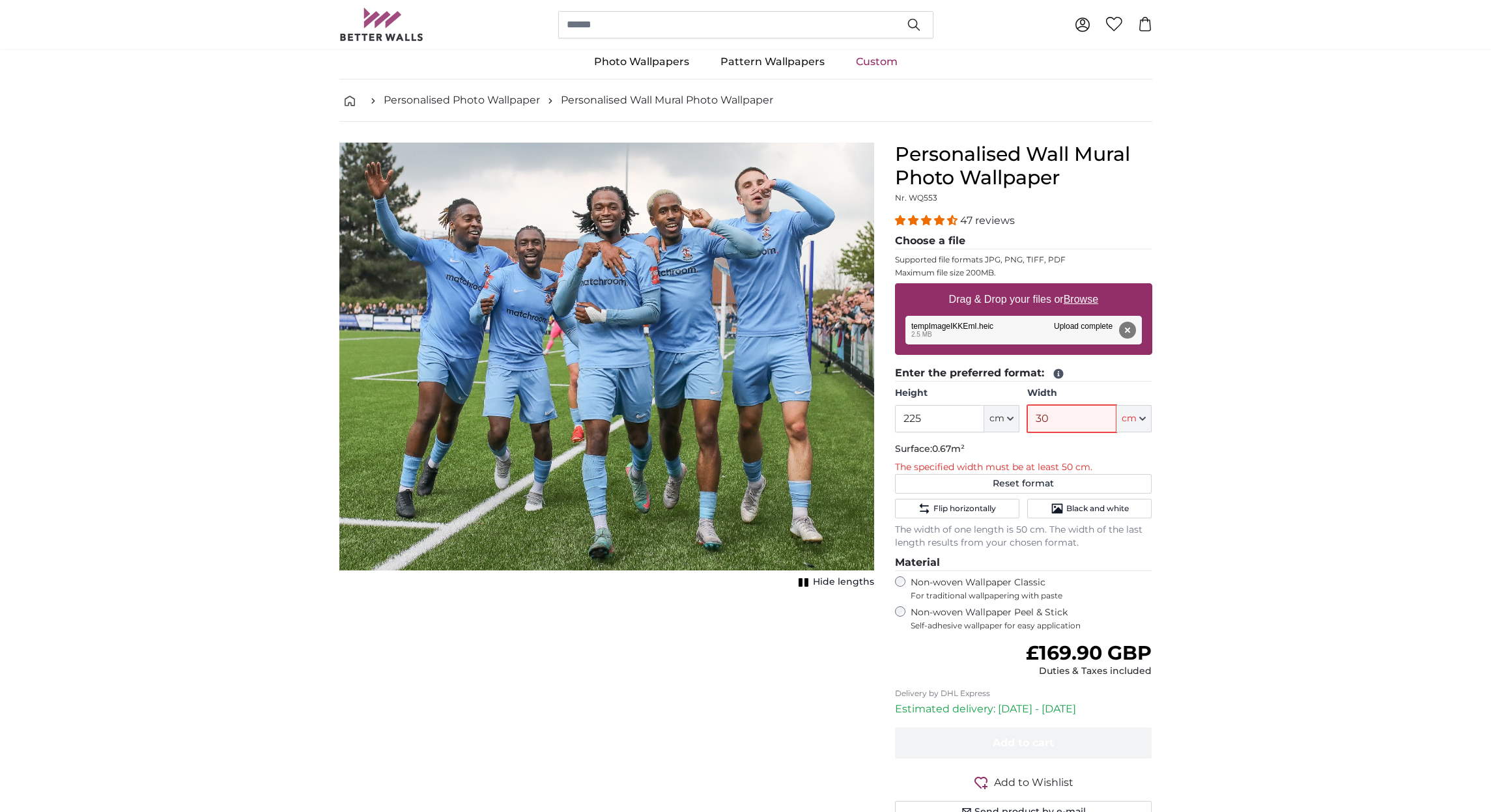
type input "3"
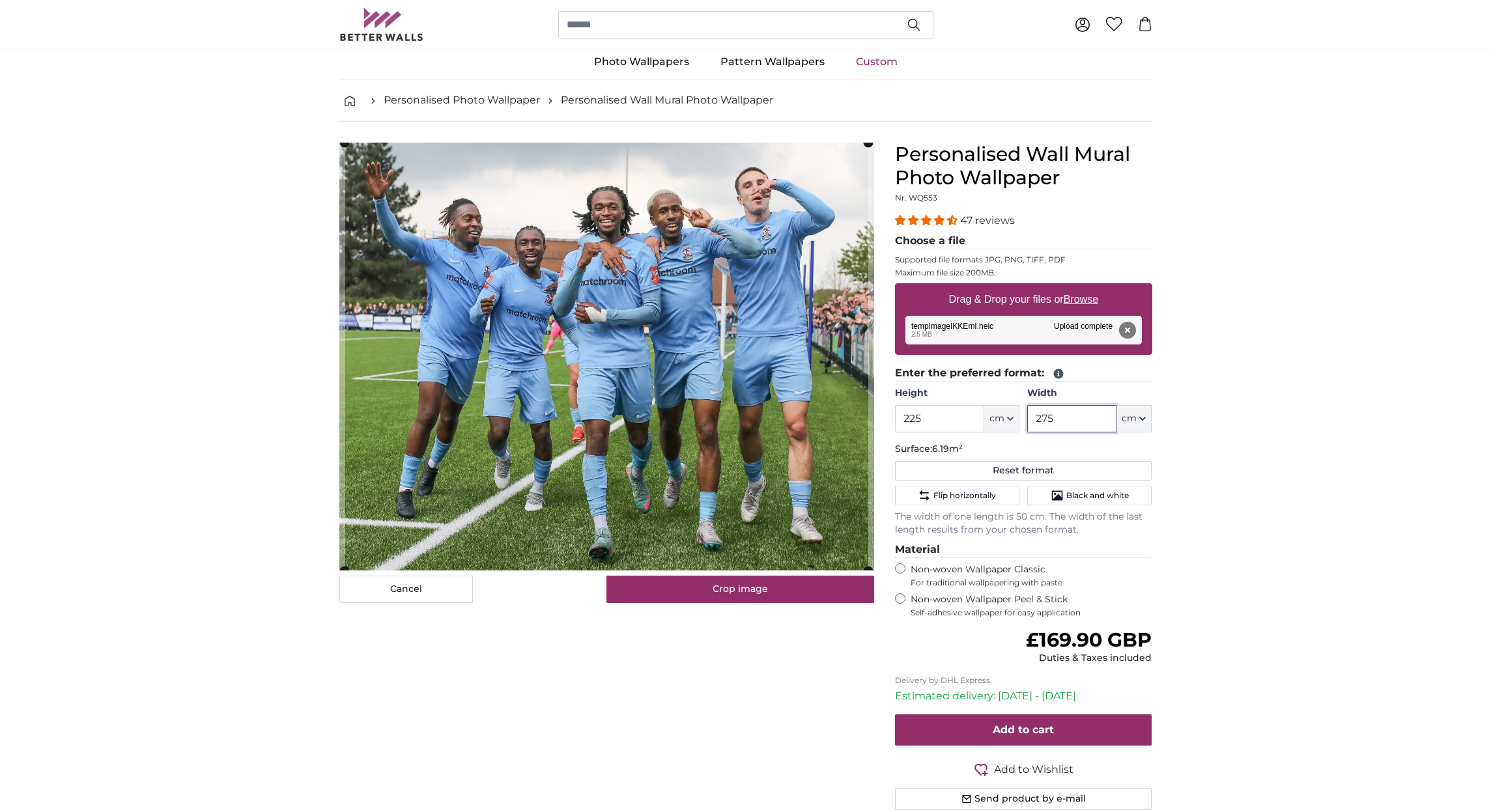
type input "275"
drag, startPoint x: 924, startPoint y: 417, endPoint x: 953, endPoint y: 420, distance: 29.2
click at [924, 417] on input "225" at bounding box center [939, 419] width 89 height 27
click at [643, 372] on cropper-handle at bounding box center [601, 356] width 512 height 427
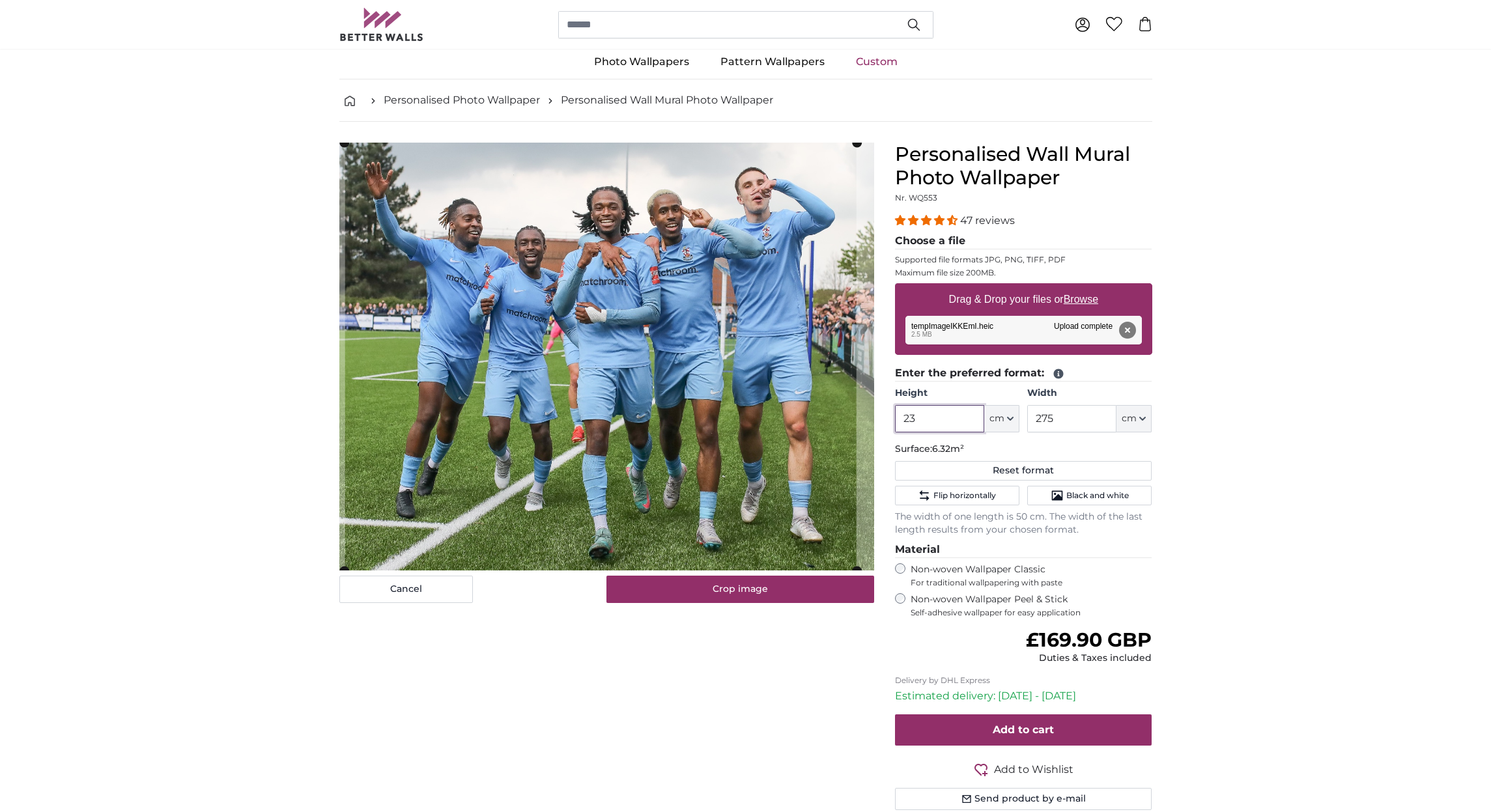
type input "2"
type input "1"
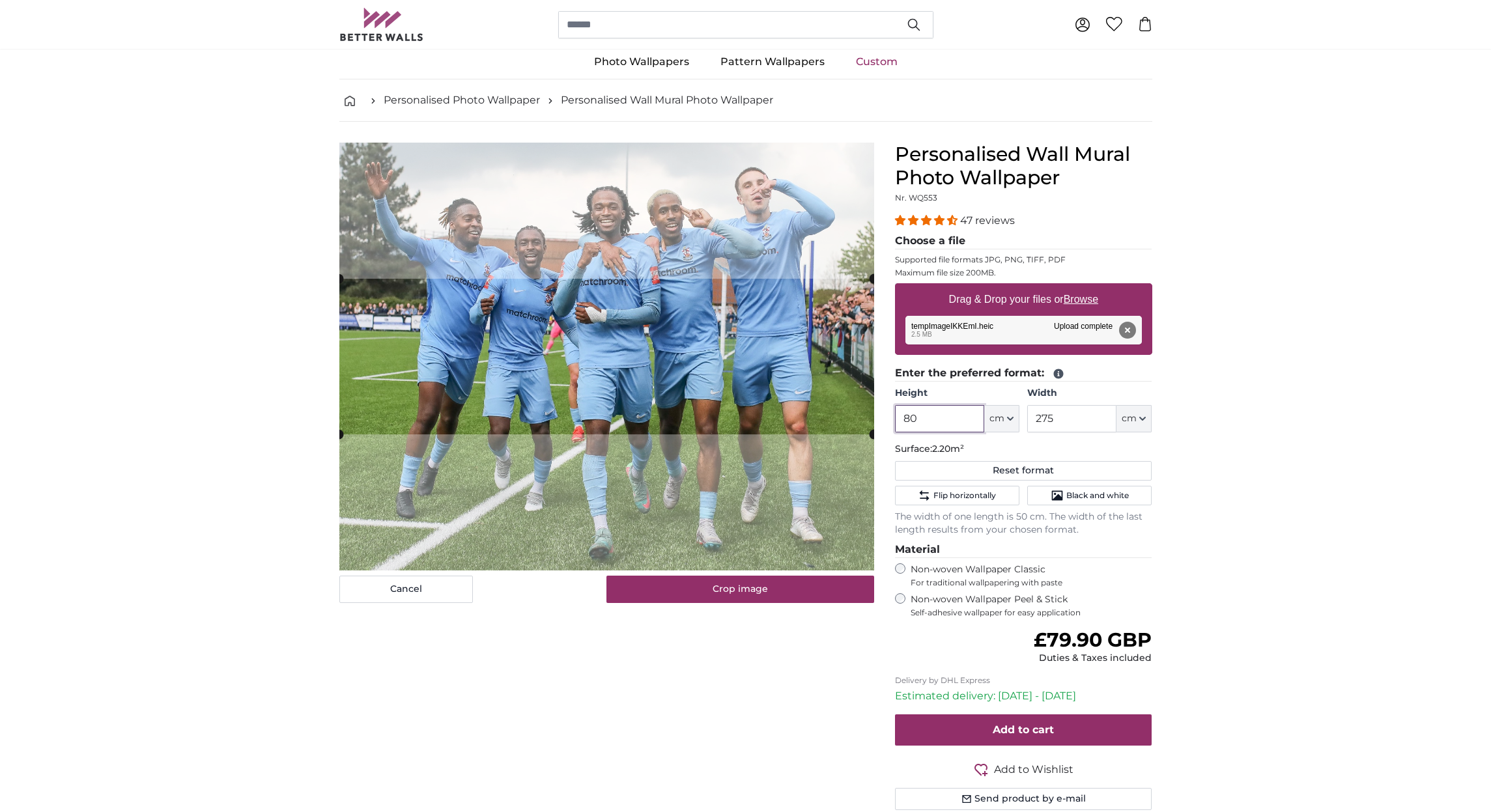
type input "8"
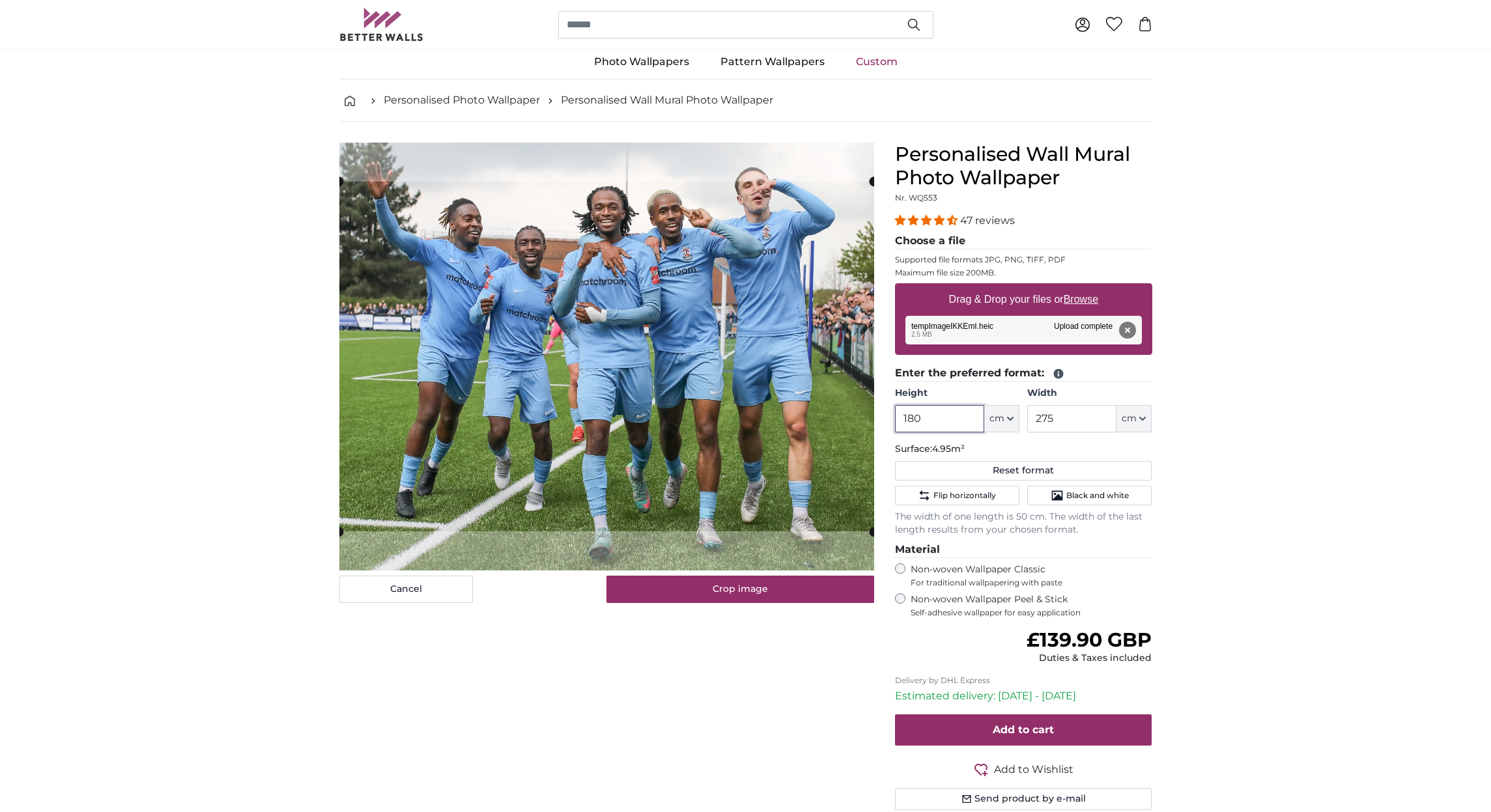
type input "180"
drag, startPoint x: 1063, startPoint y: 422, endPoint x: 1091, endPoint y: 421, distance: 28.0
click at [1063, 422] on input "275" at bounding box center [1071, 419] width 89 height 27
type input "2"
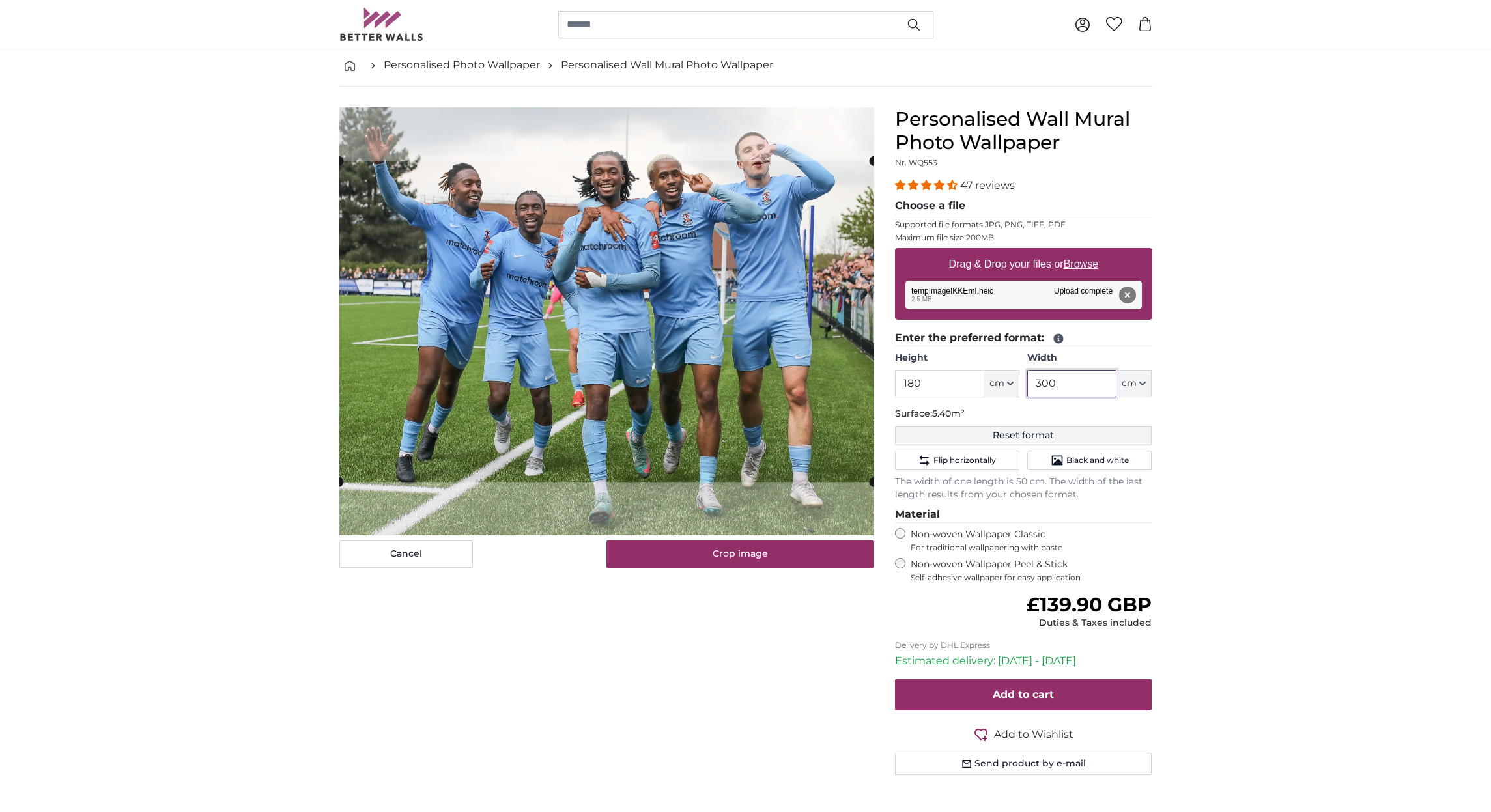
scroll to position [64, 0]
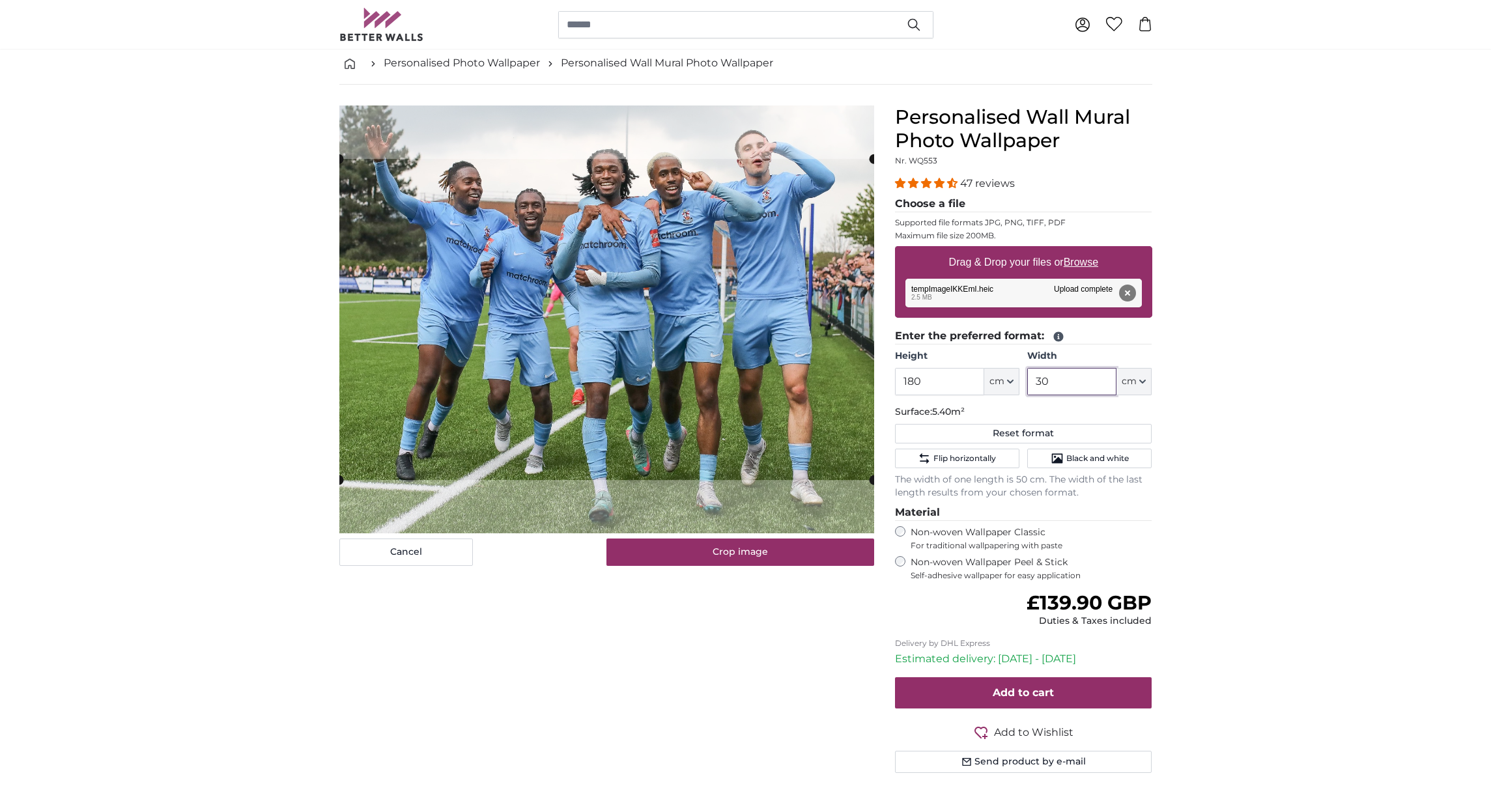
type input "3"
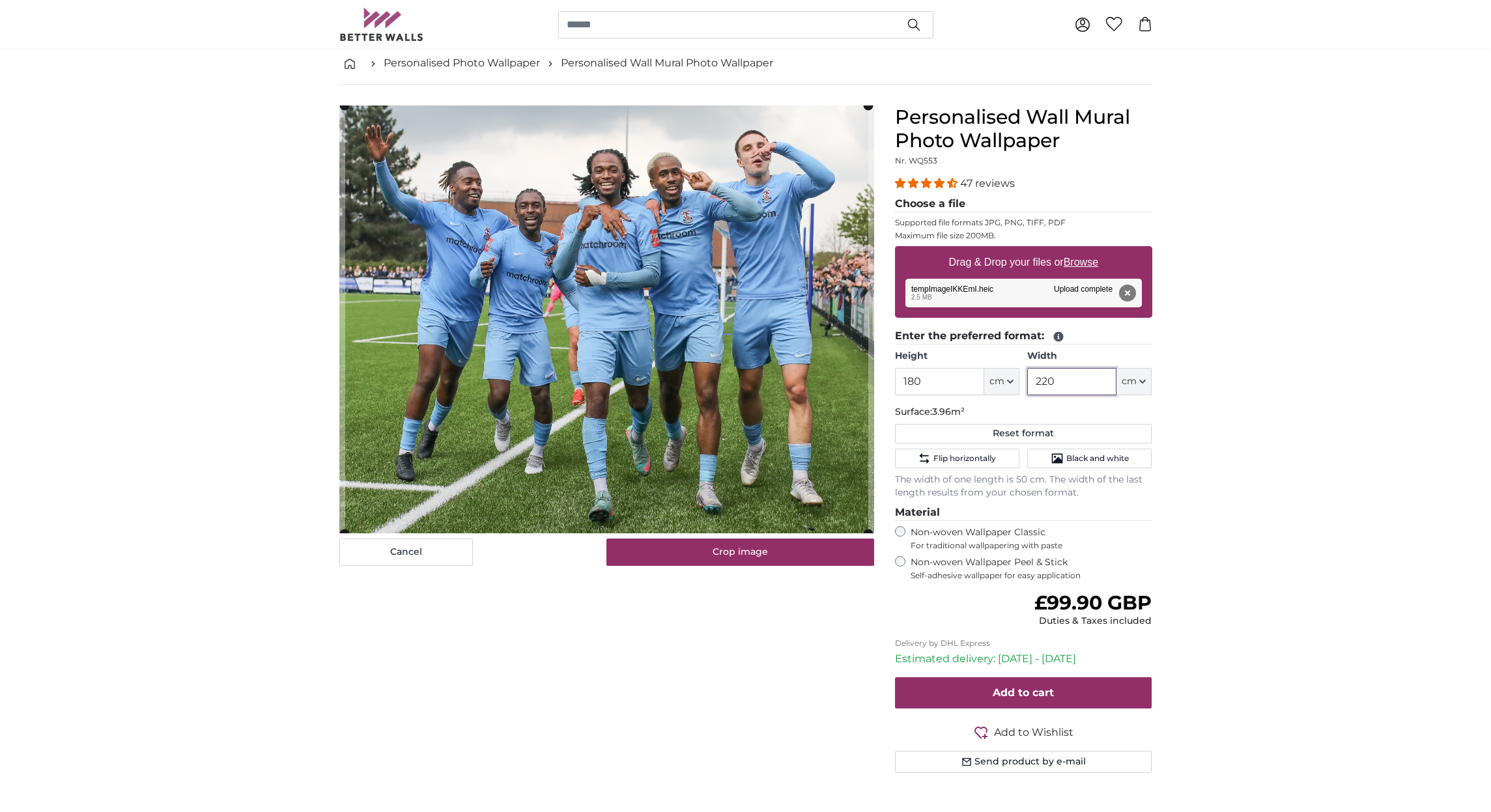
type input "220"
click at [755, 643] on div "Cancel Crop image Hide lengths" at bounding box center [606, 455] width 556 height 698
click at [721, 555] on button "Crop image" at bounding box center [740, 552] width 267 height 27
